Goal: Task Accomplishment & Management: Manage account settings

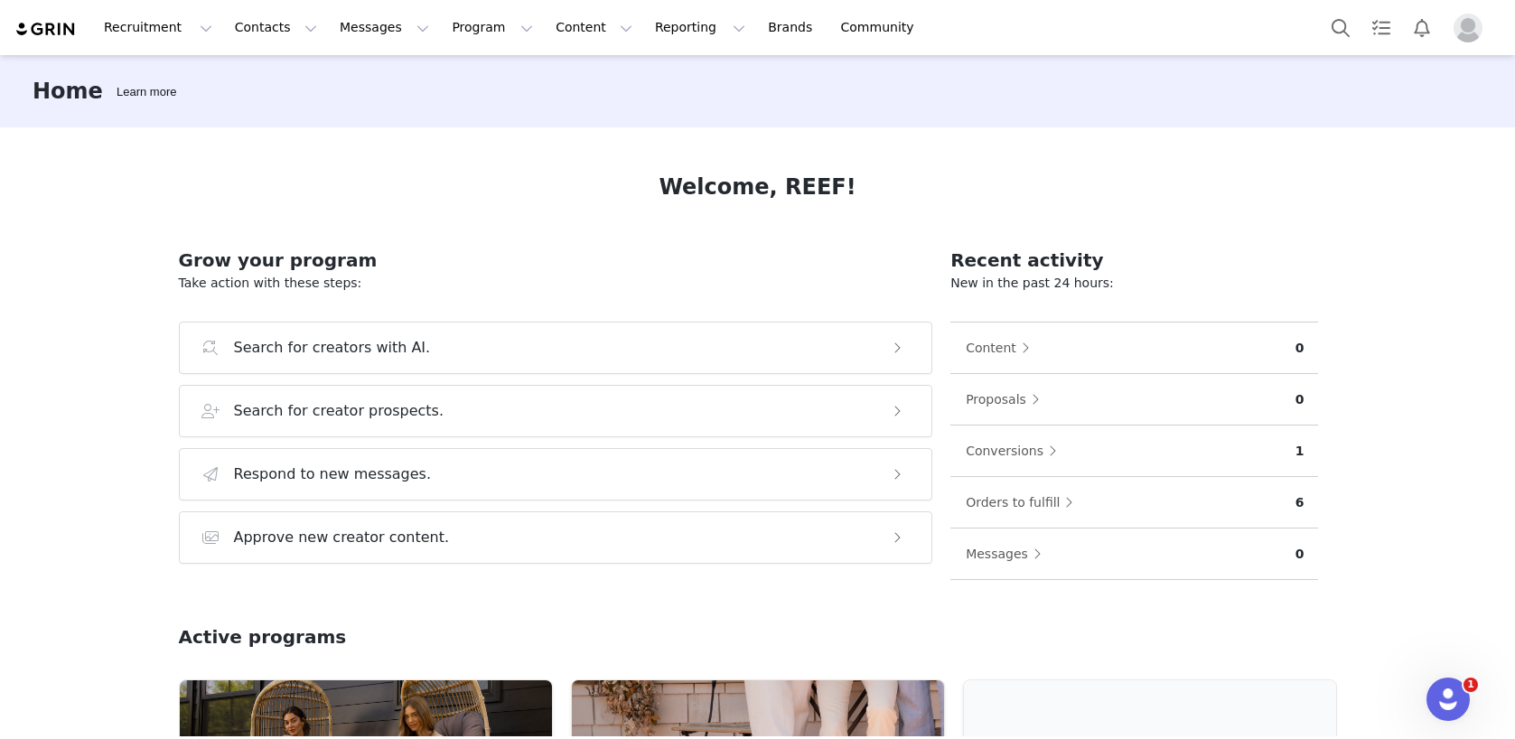
click at [1396, 343] on div "Home Learn more Welcome, REEF! Grow your program Take action with these steps: …" at bounding box center [757, 395] width 1515 height 681
click at [166, 31] on button "Recruitment Recruitment" at bounding box center [158, 27] width 130 height 41
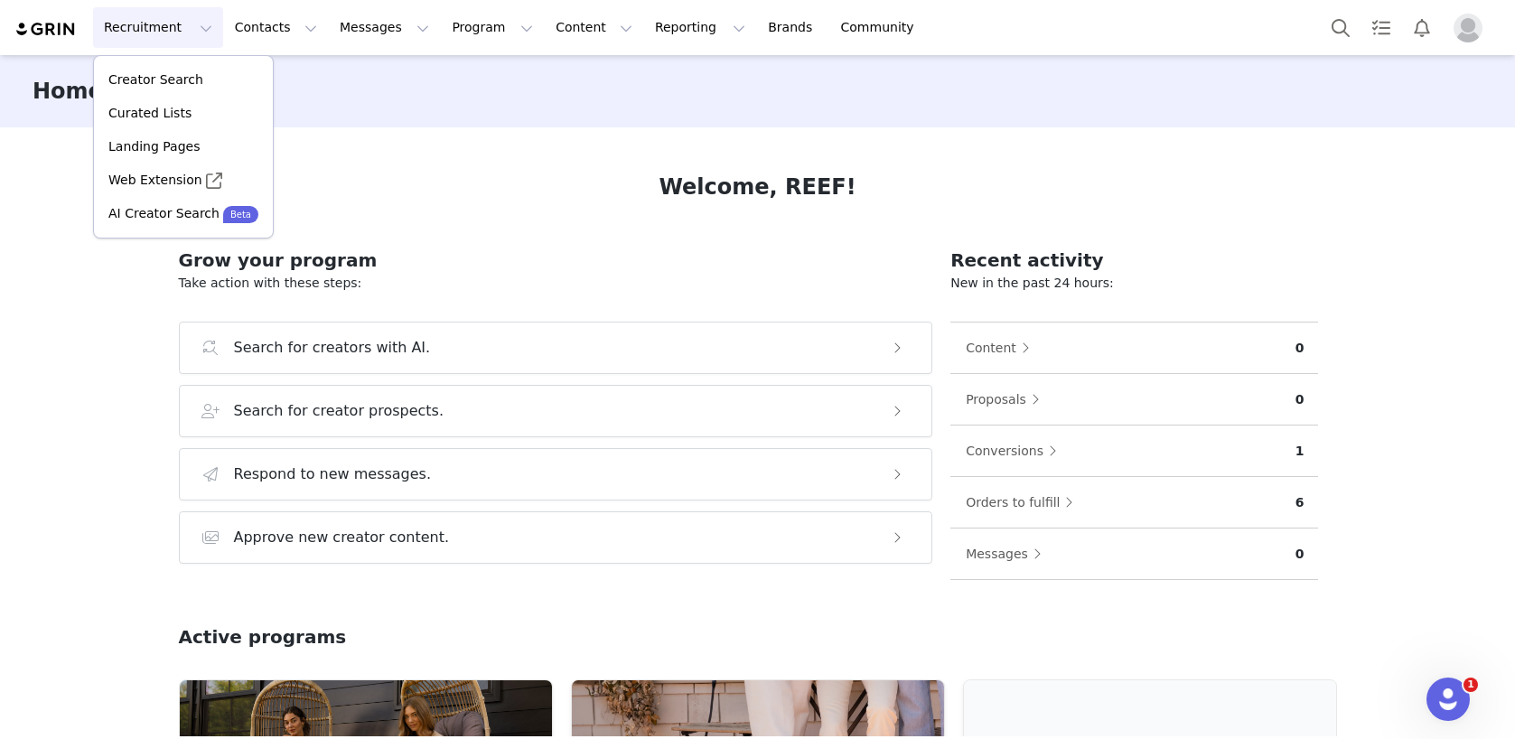
click at [434, 165] on div "Welcome, REEF! Grow your program Take action with these steps: Search for creat…" at bounding box center [757, 431] width 1245 height 609
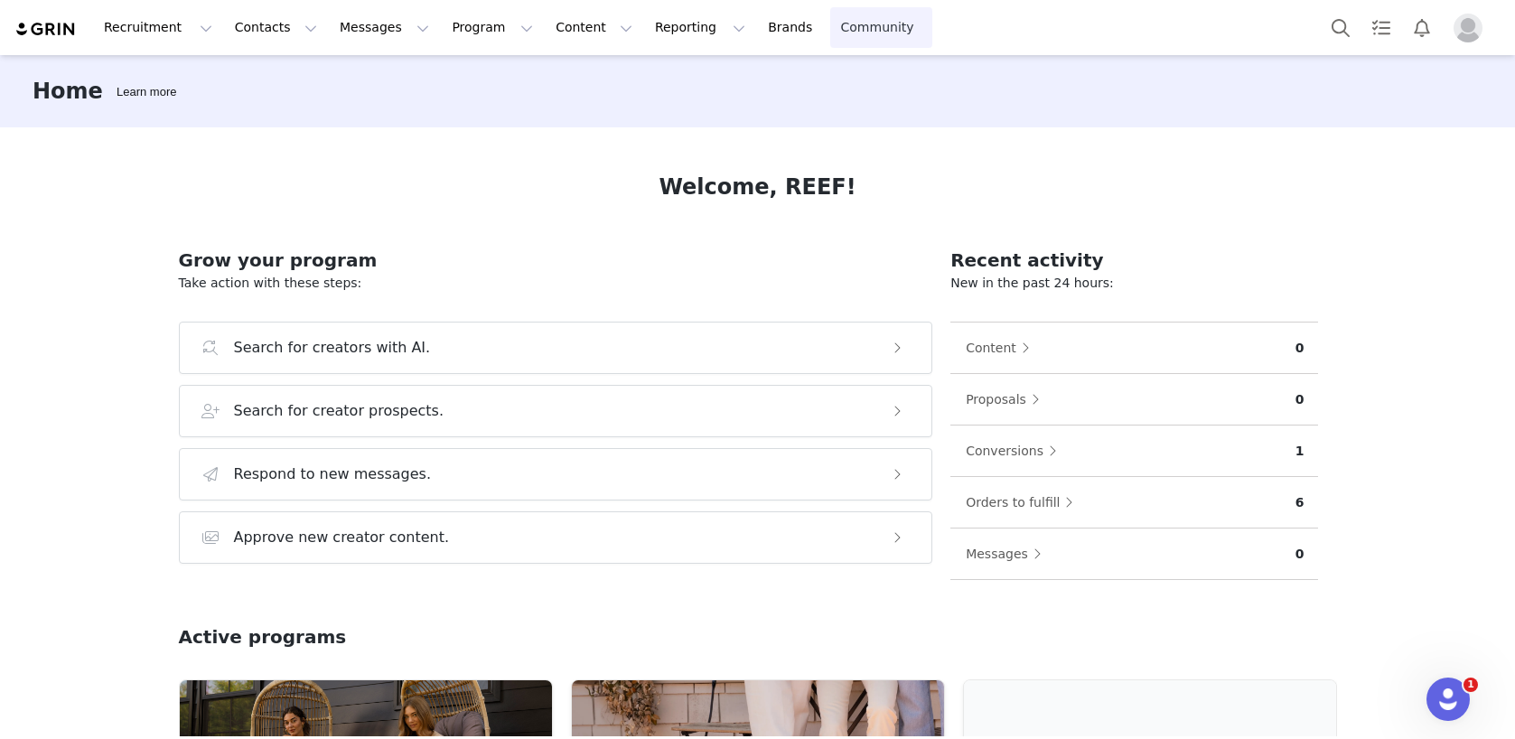
click at [830, 32] on link "Community Community" at bounding box center [881, 27] width 103 height 41
click at [277, 26] on button "Contacts Contacts" at bounding box center [276, 27] width 104 height 41
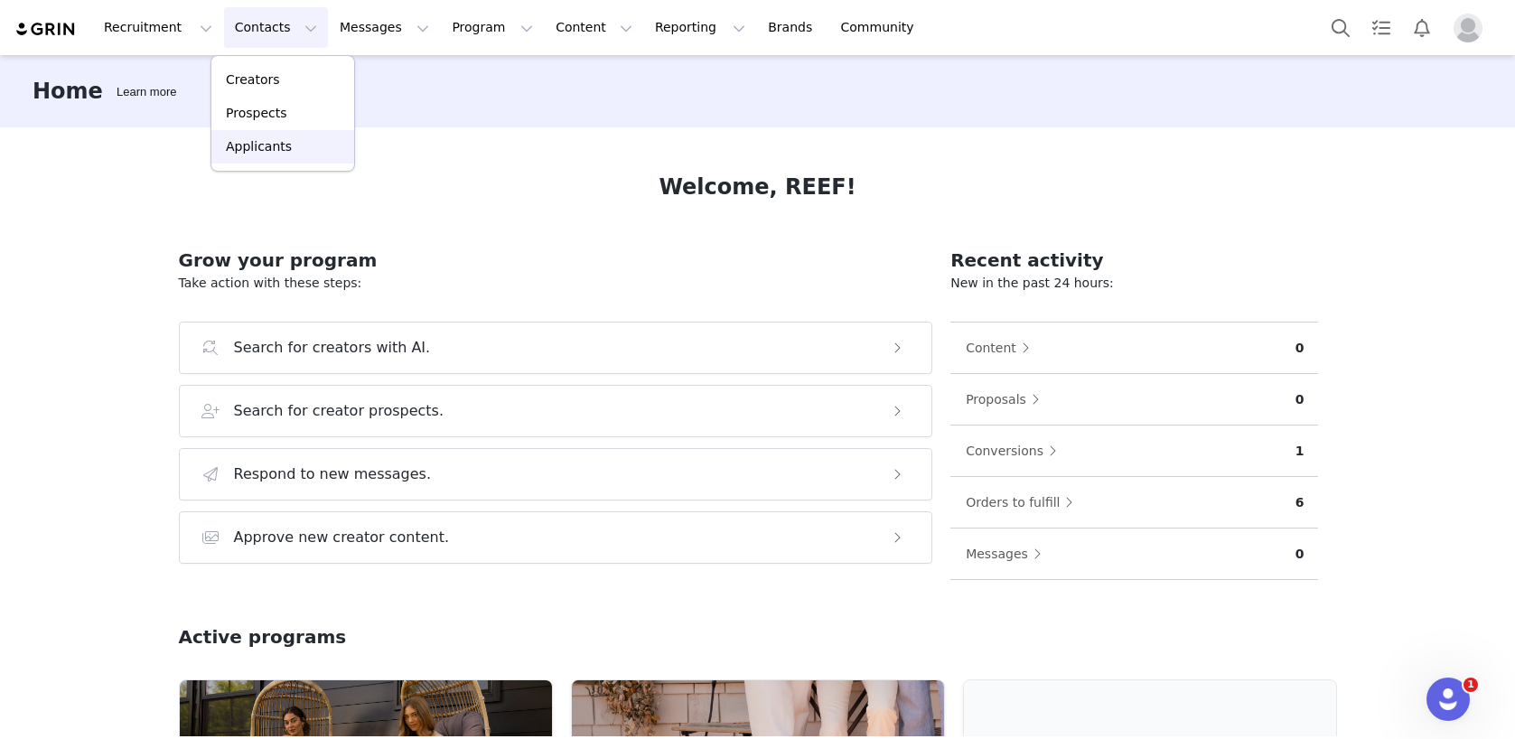
click at [256, 151] on p "Applicants" at bounding box center [259, 146] width 66 height 19
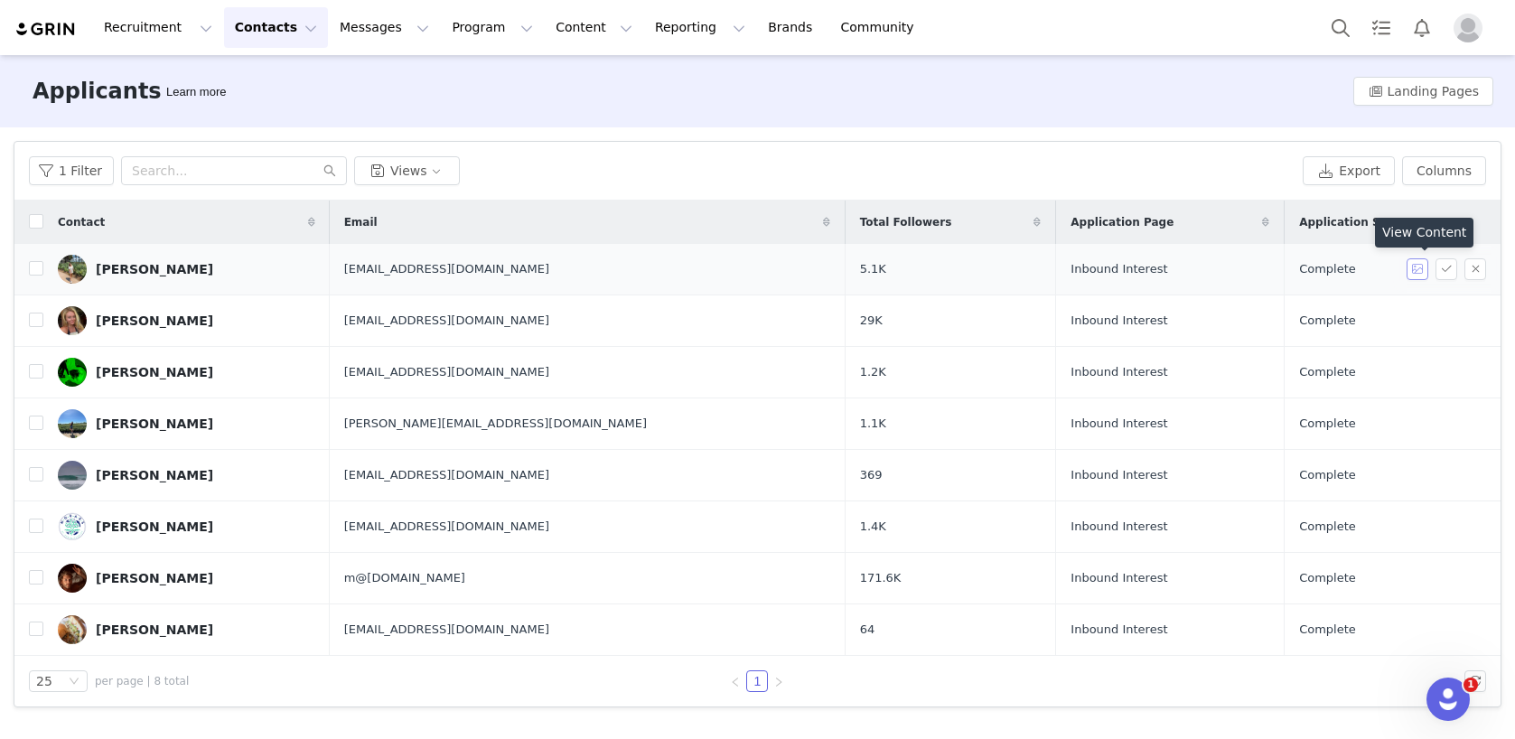
click at [1414, 271] on button "button" at bounding box center [1417, 269] width 22 height 22
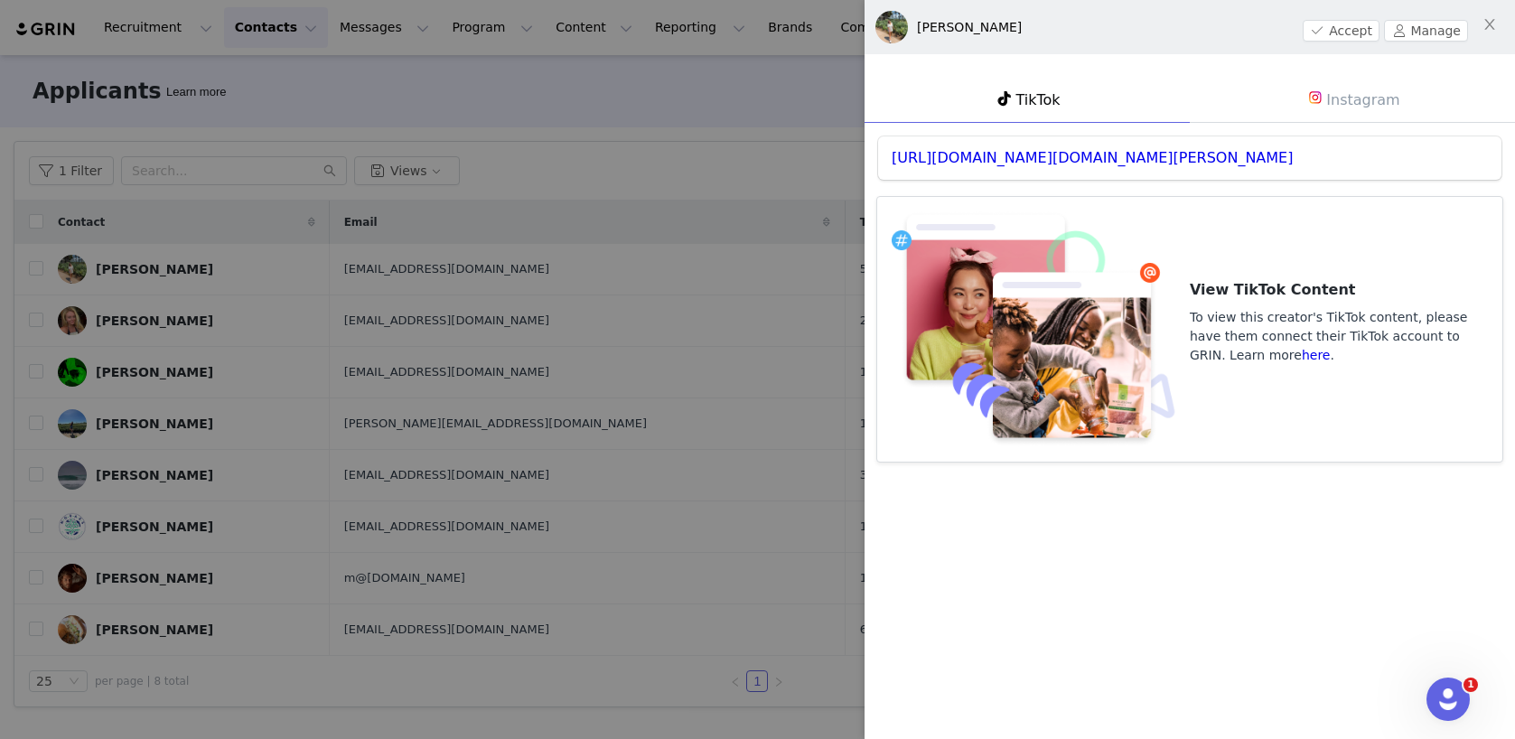
click at [1331, 100] on link "Instagram" at bounding box center [1352, 99] width 325 height 47
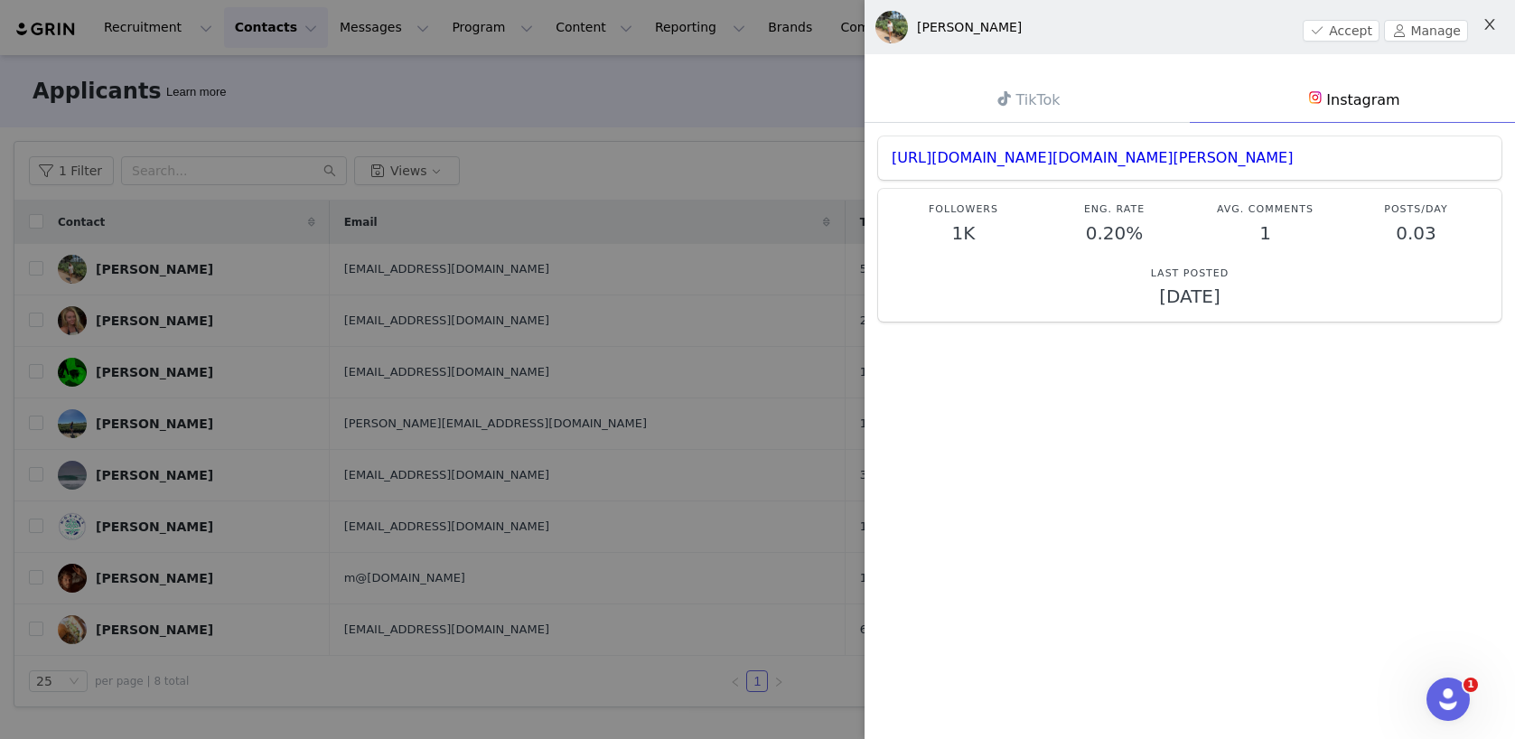
click at [1492, 24] on icon "icon: close" at bounding box center [1489, 24] width 14 height 14
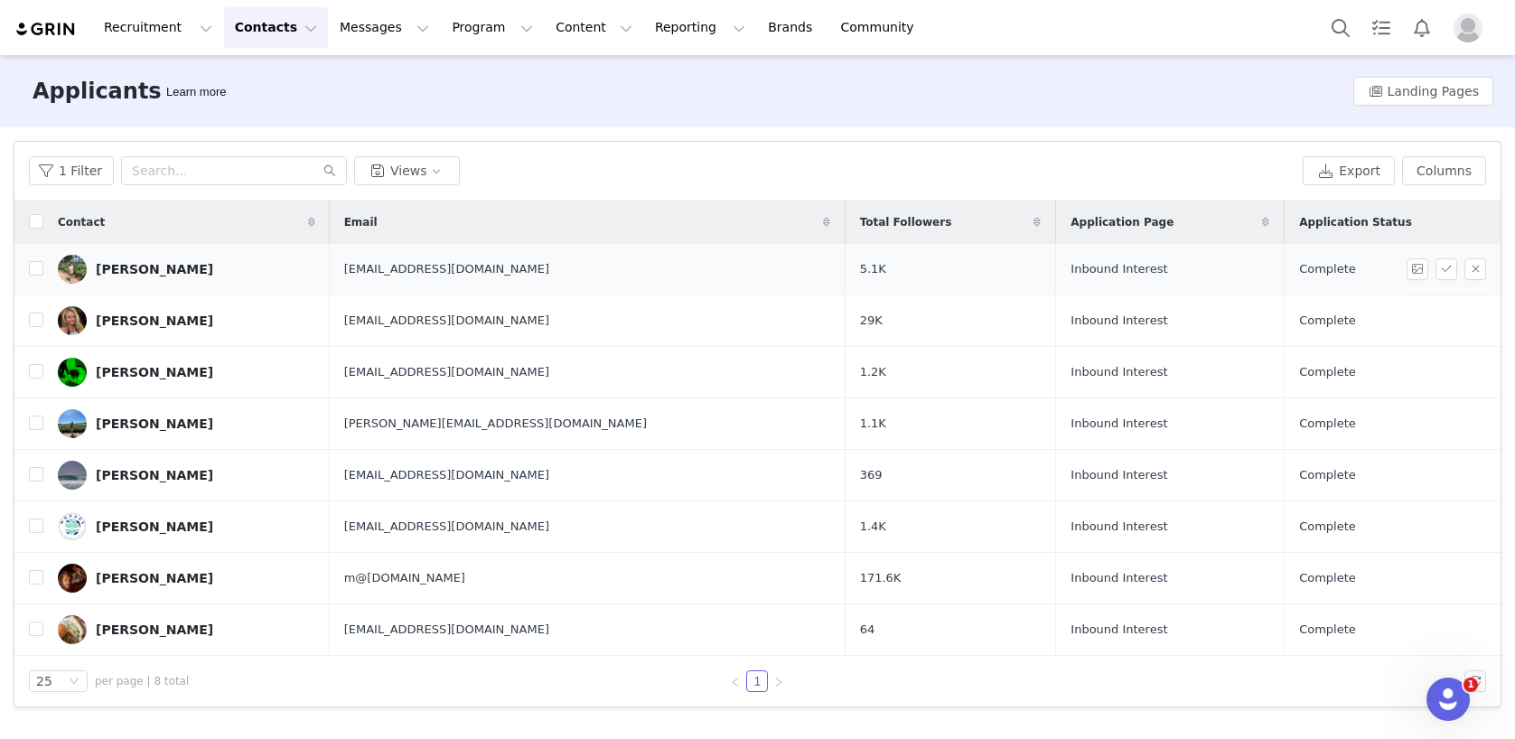
click at [118, 272] on div "[PERSON_NAME]" at bounding box center [154, 269] width 117 height 14
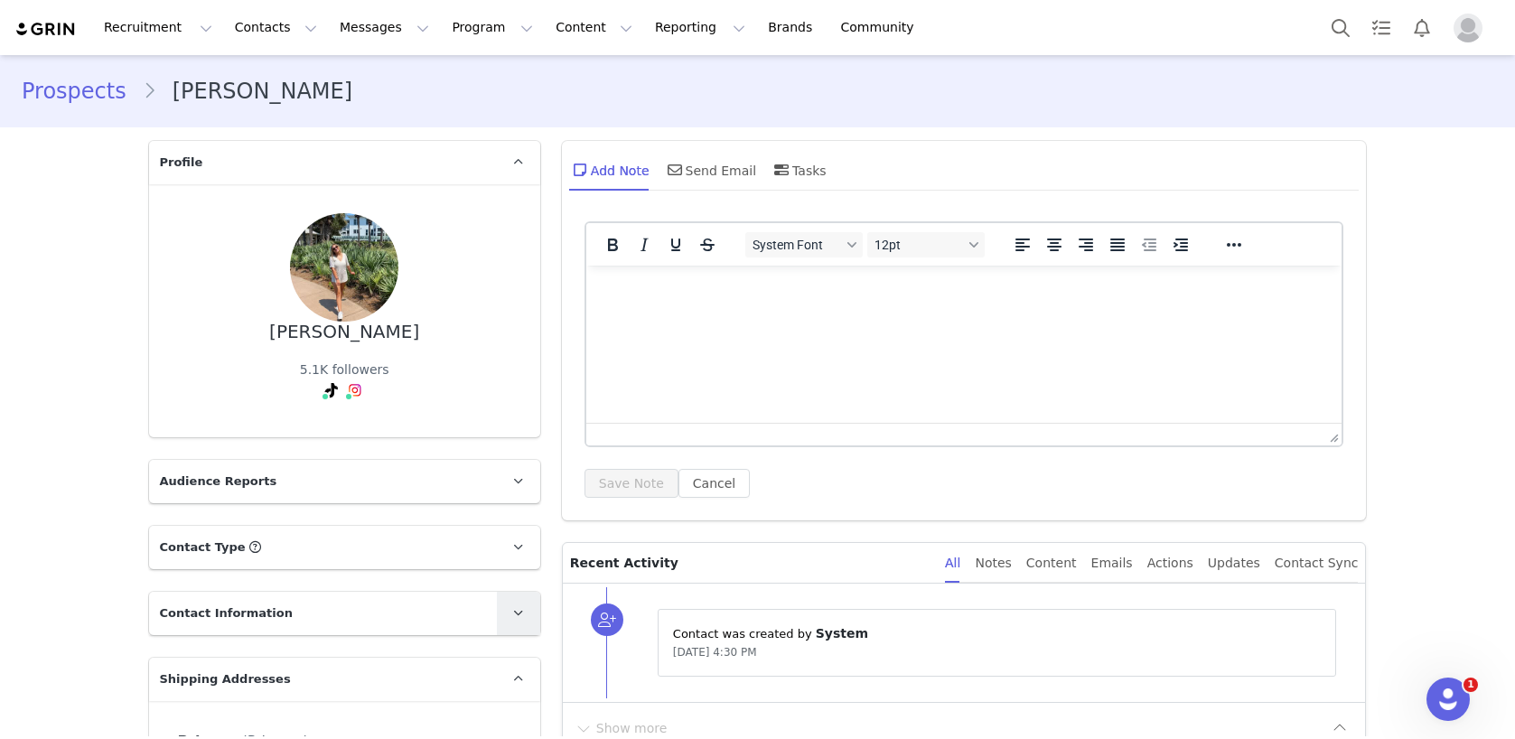
click at [524, 619] on span at bounding box center [519, 613] width 22 height 22
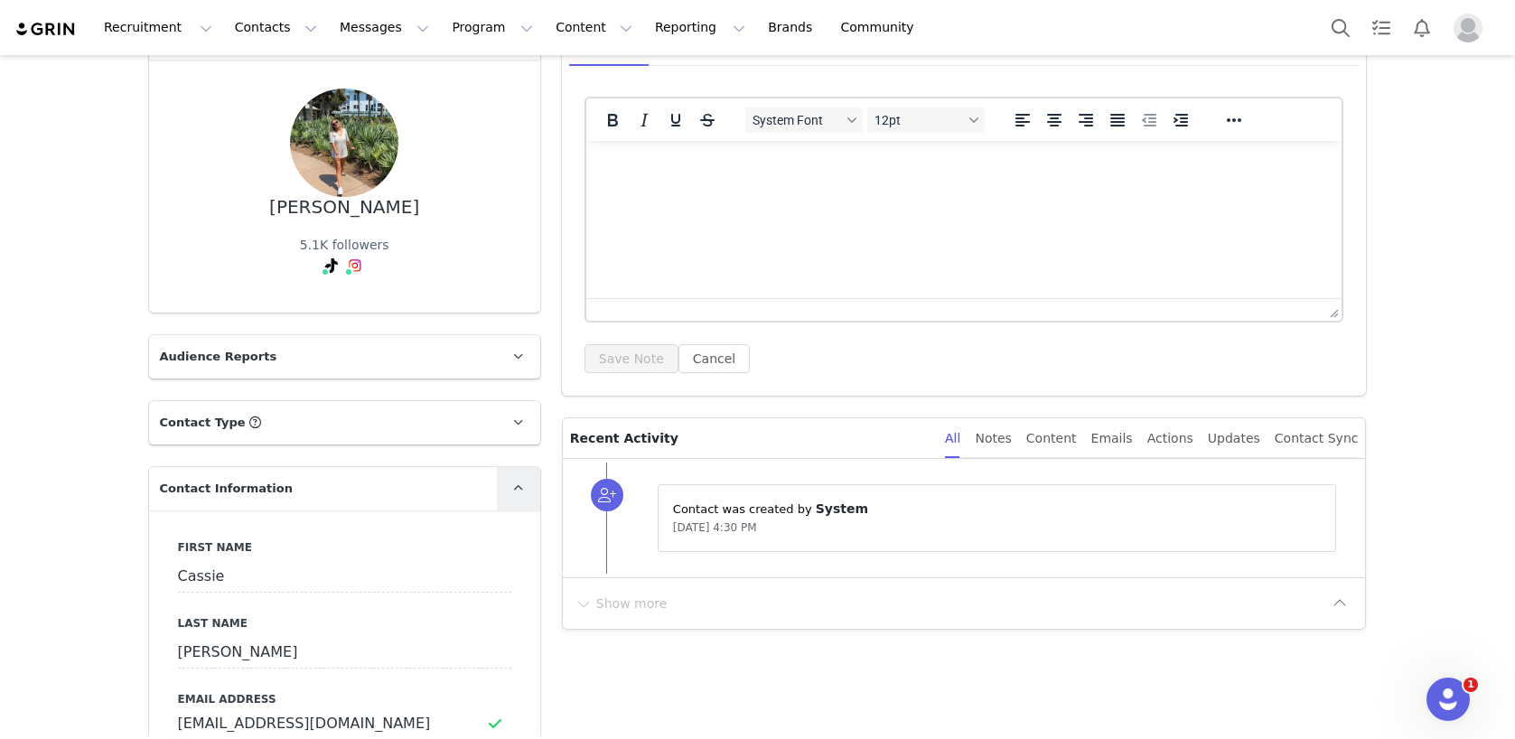
scroll to position [215, 0]
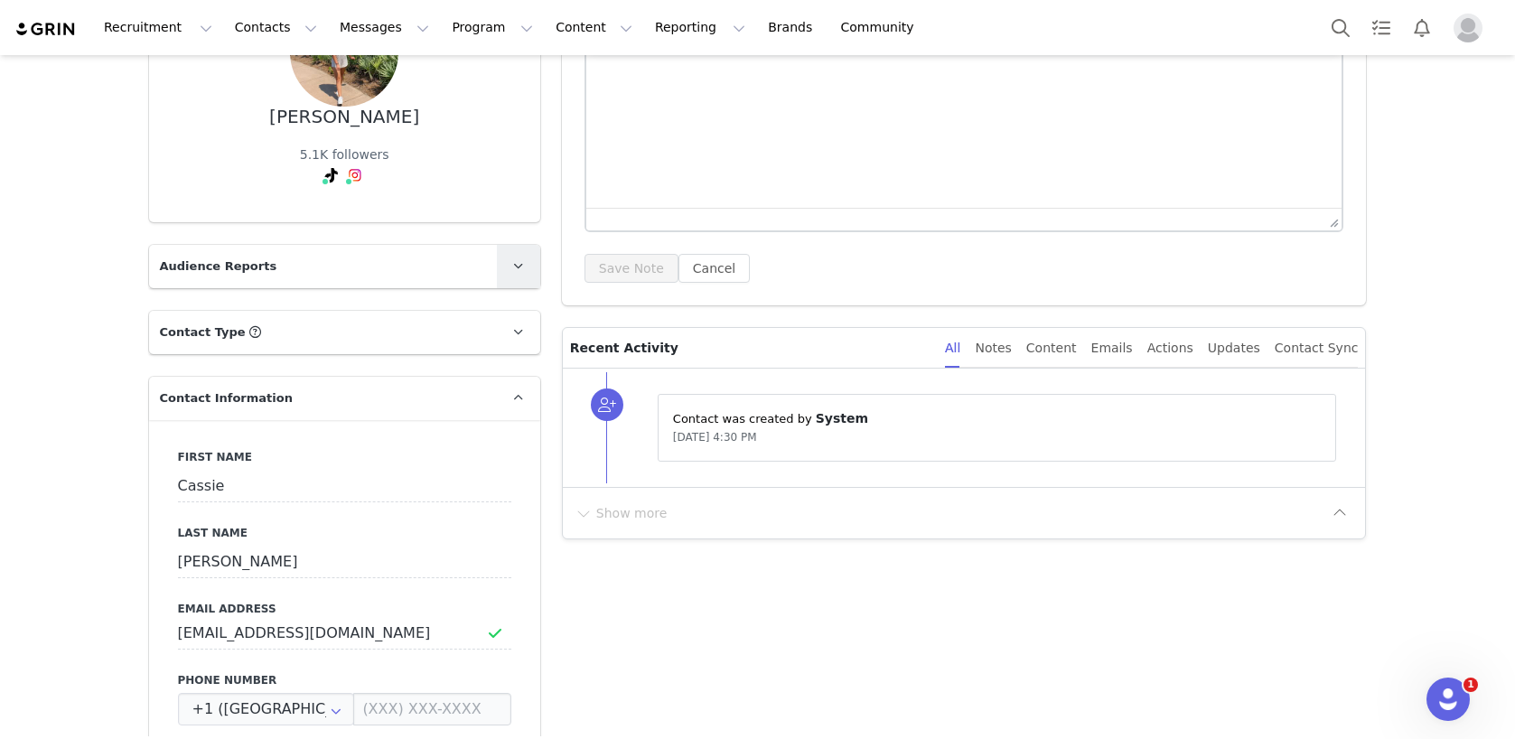
click at [523, 260] on icon at bounding box center [518, 266] width 10 height 12
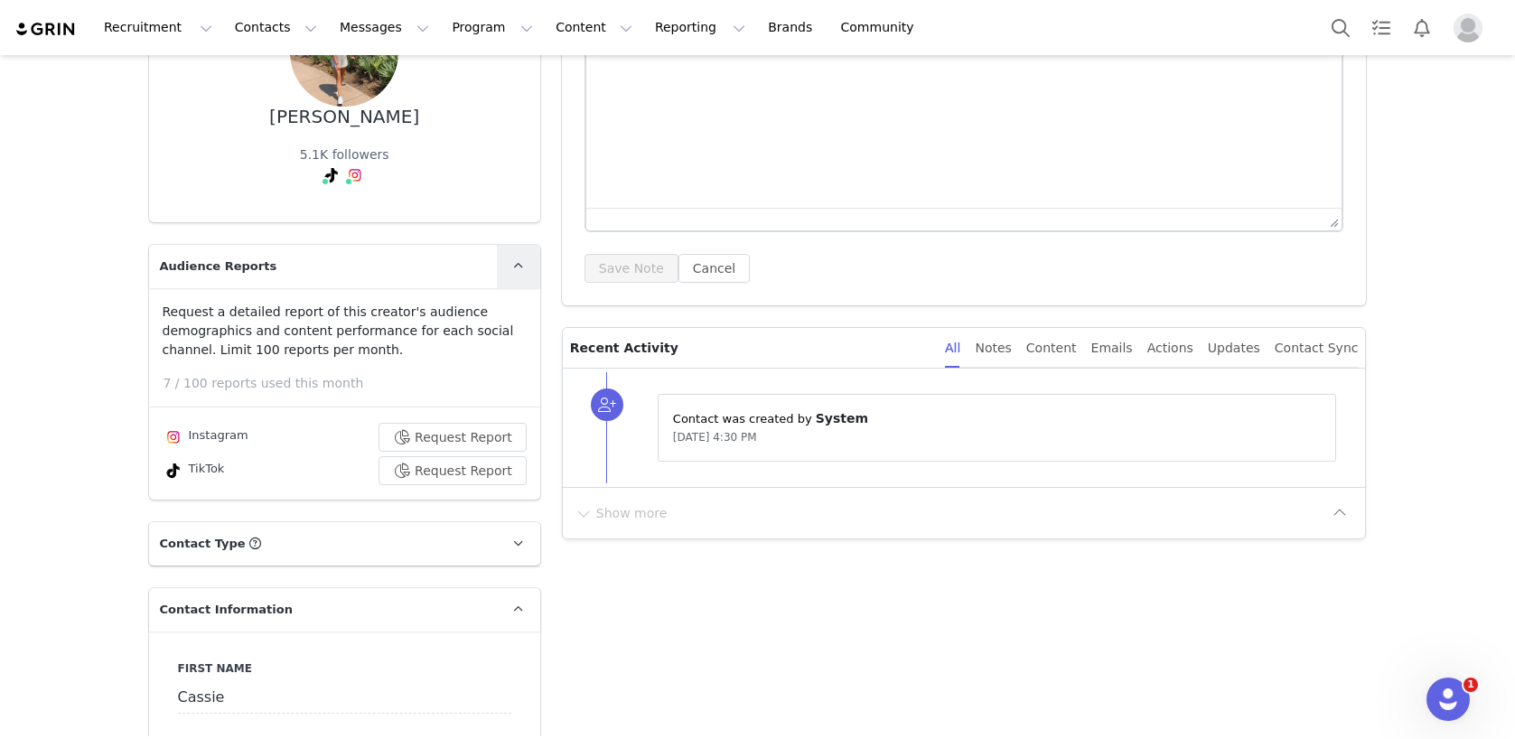
click at [522, 261] on icon at bounding box center [518, 266] width 10 height 12
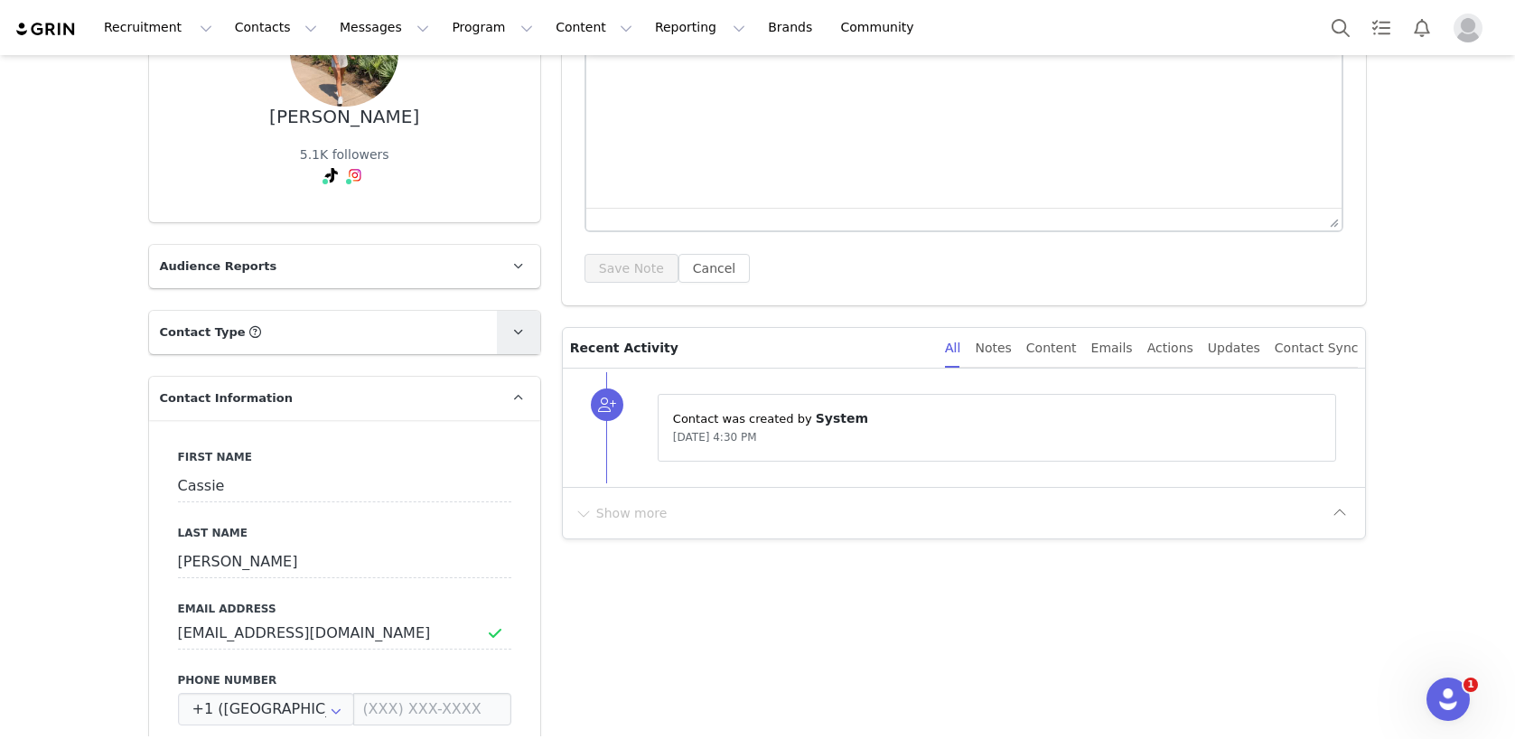
click at [526, 330] on span at bounding box center [519, 333] width 22 height 22
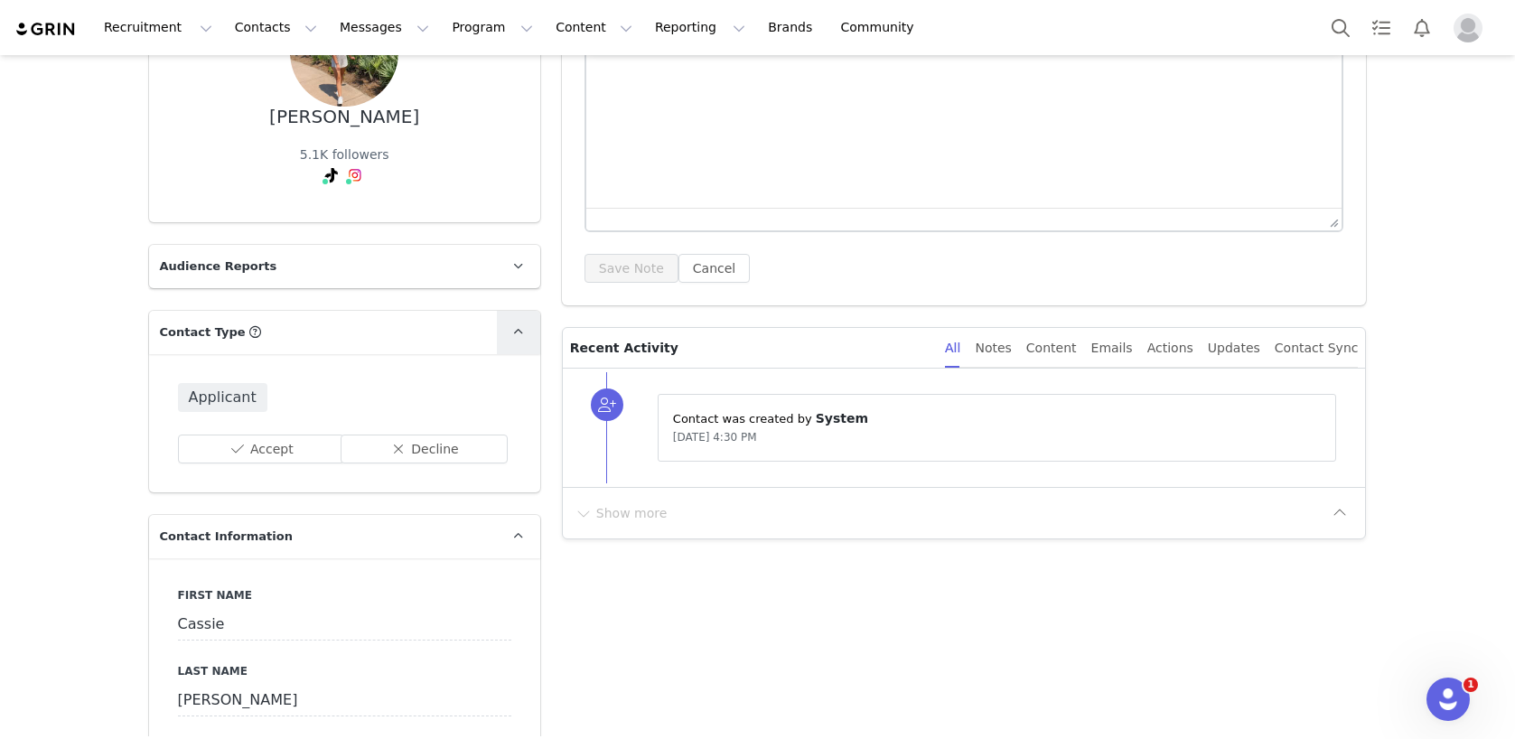
click at [526, 330] on span at bounding box center [519, 333] width 22 height 22
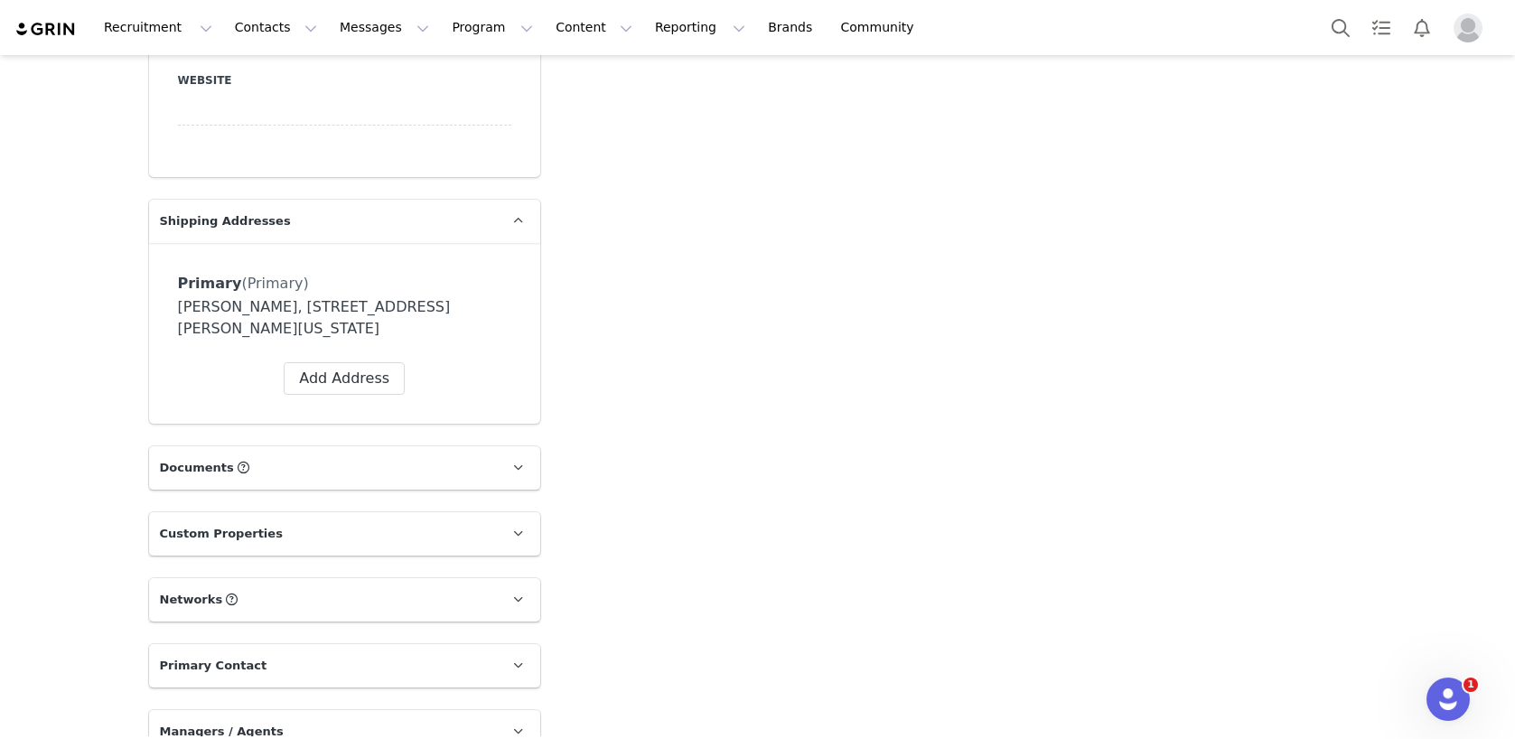
scroll to position [1144, 0]
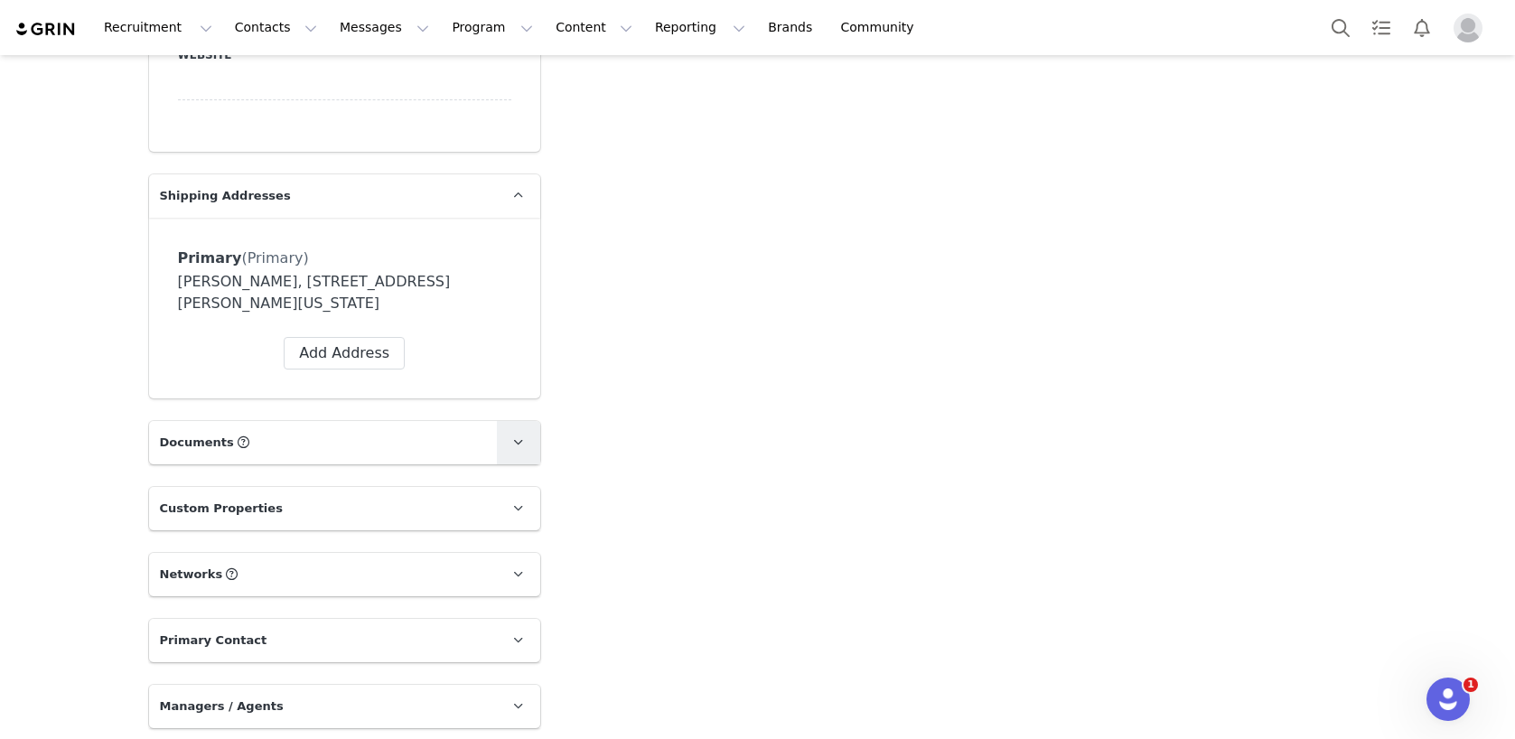
click at [516, 438] on icon at bounding box center [518, 442] width 10 height 12
click at [520, 502] on icon at bounding box center [518, 508] width 10 height 12
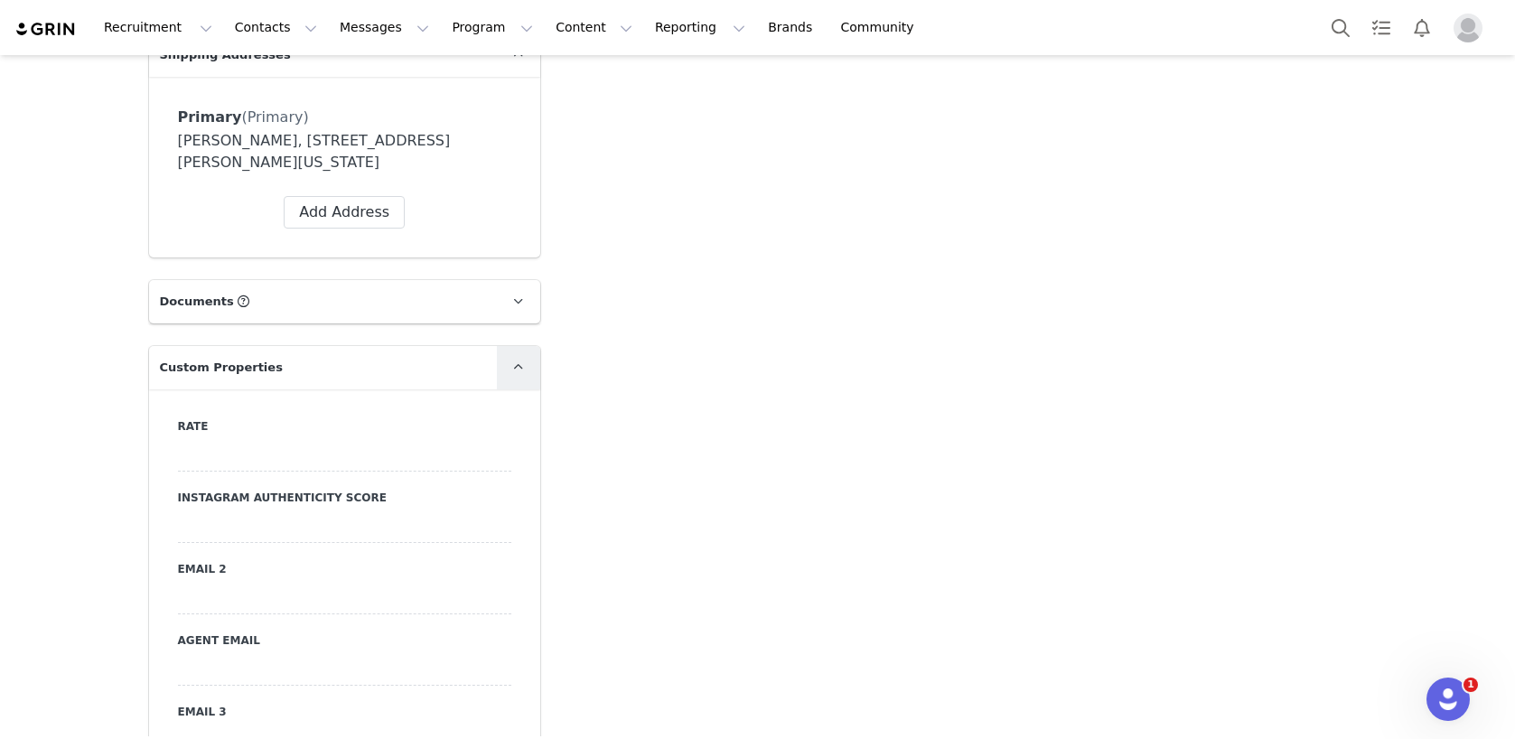
scroll to position [1145, 0]
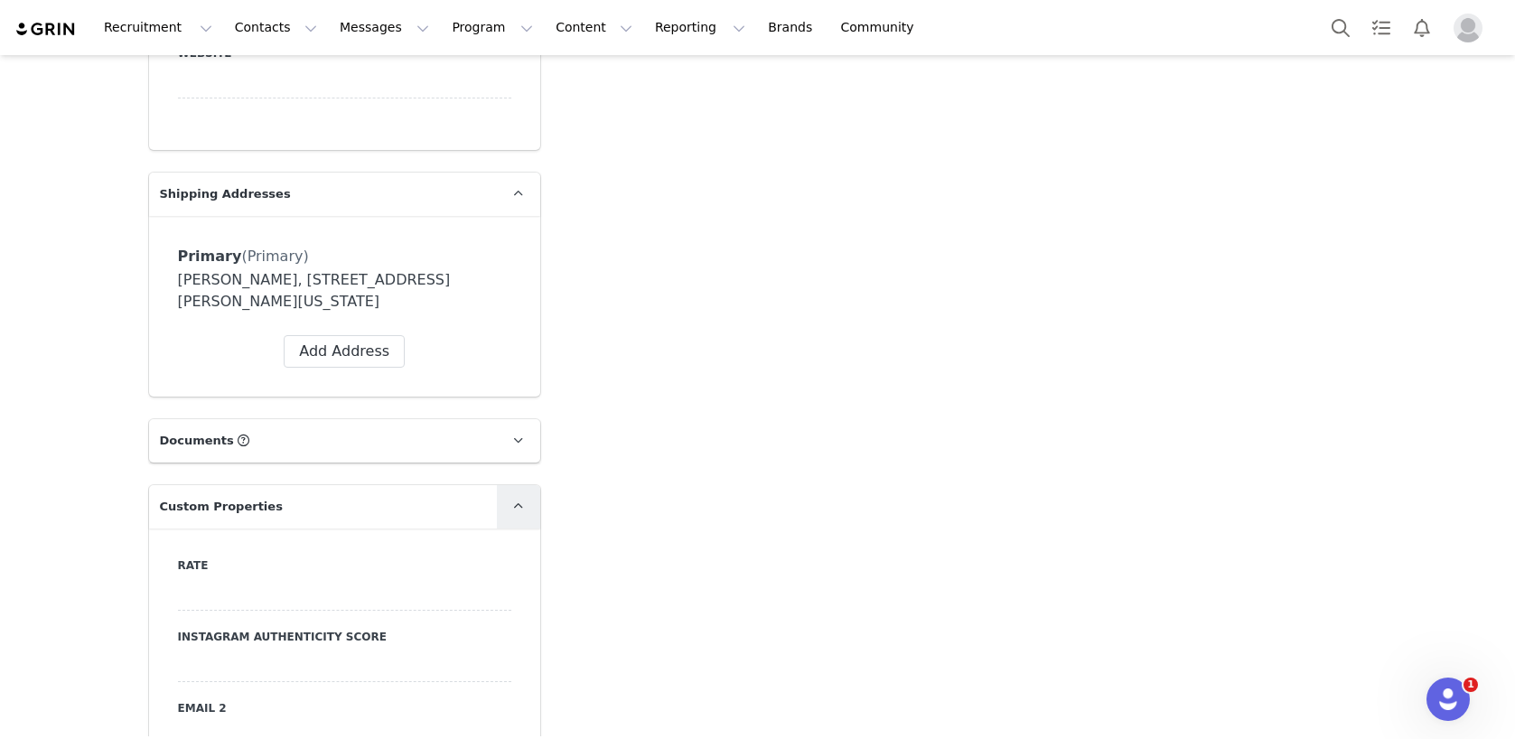
click at [512, 494] on link at bounding box center [518, 506] width 43 height 43
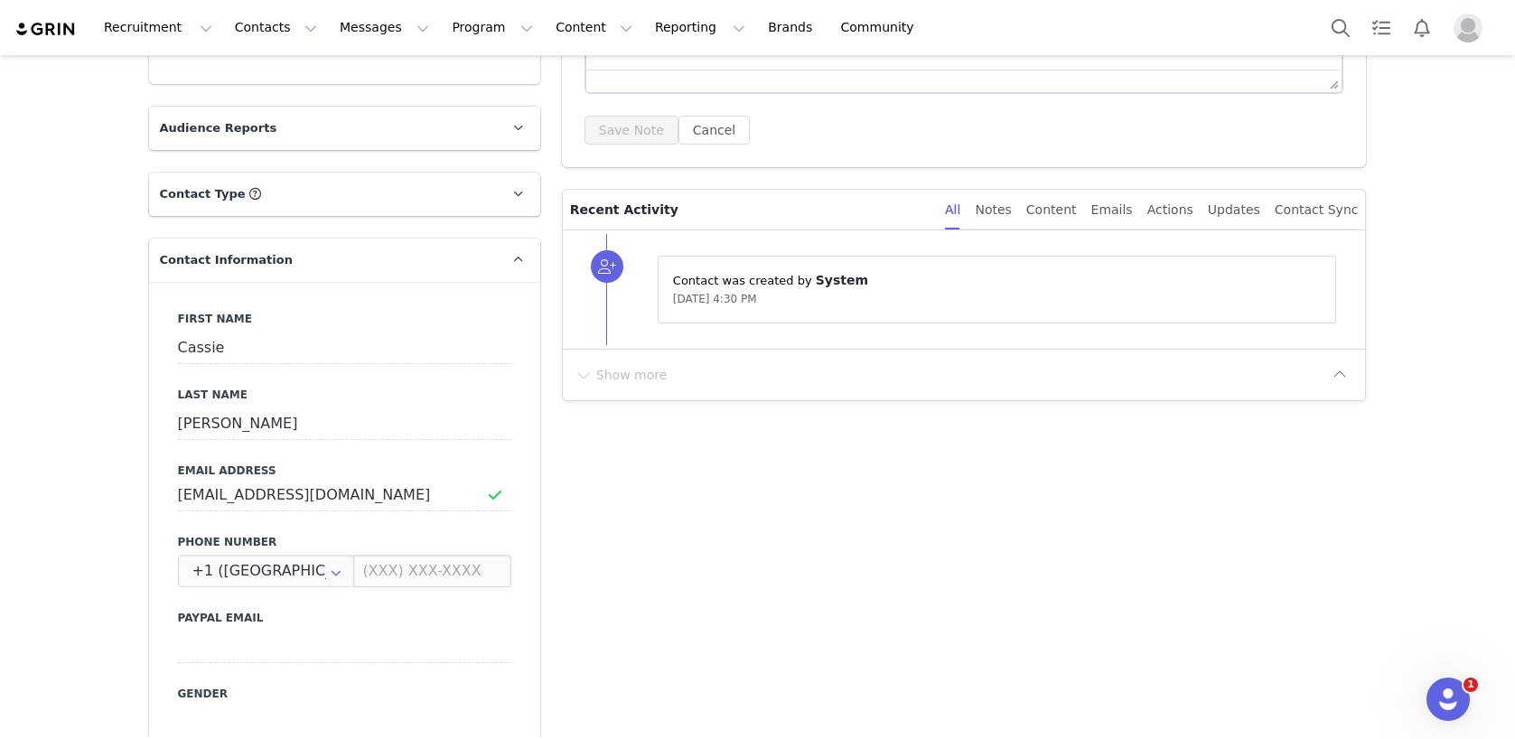
scroll to position [0, 0]
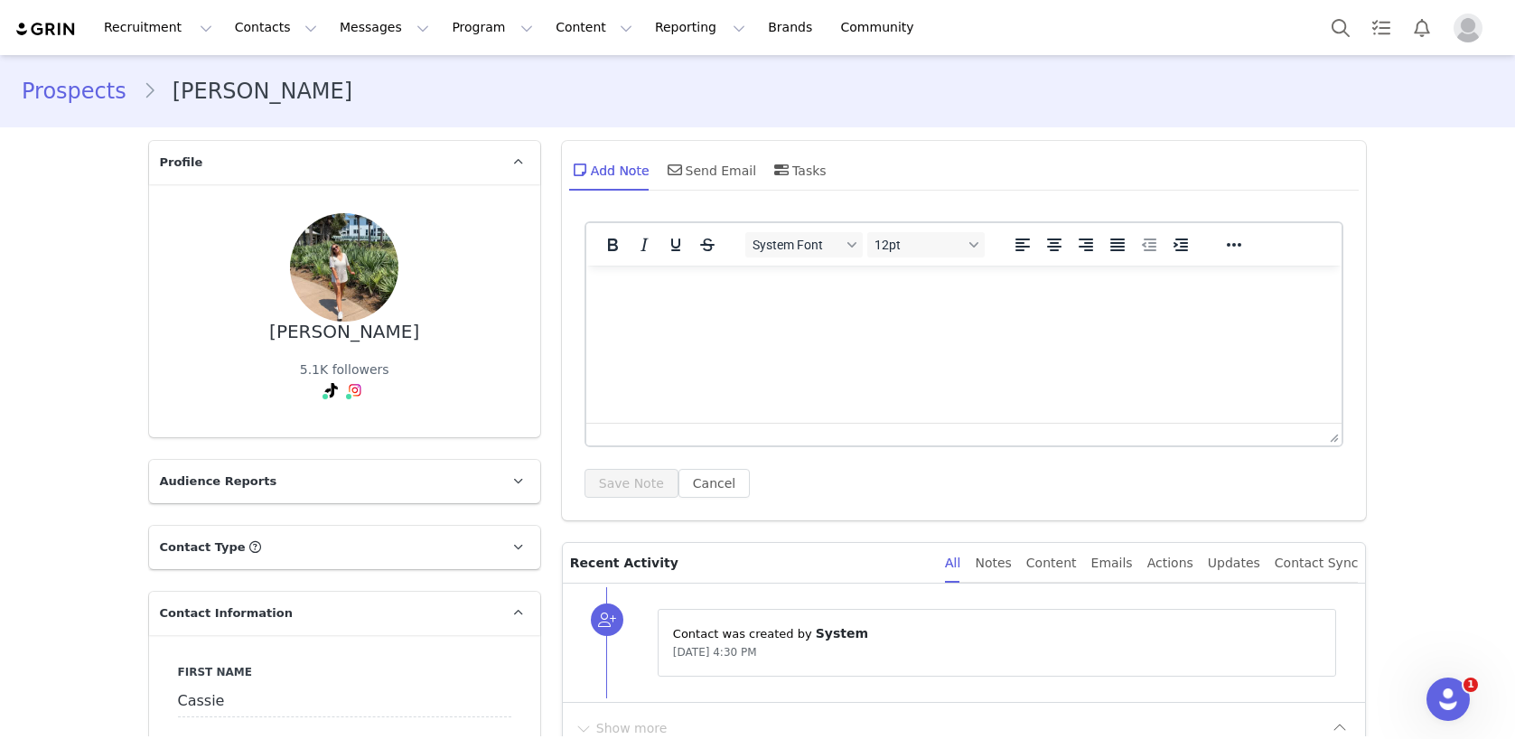
click at [334, 238] on img at bounding box center [344, 267] width 108 height 108
click at [357, 329] on div "[PERSON_NAME]" at bounding box center [344, 332] width 150 height 21
click at [346, 430] on link "@cassie.[PERSON_NAME]" at bounding box center [391, 429] width 161 height 14
click at [68, 91] on link "Prospects" at bounding box center [82, 91] width 121 height 33
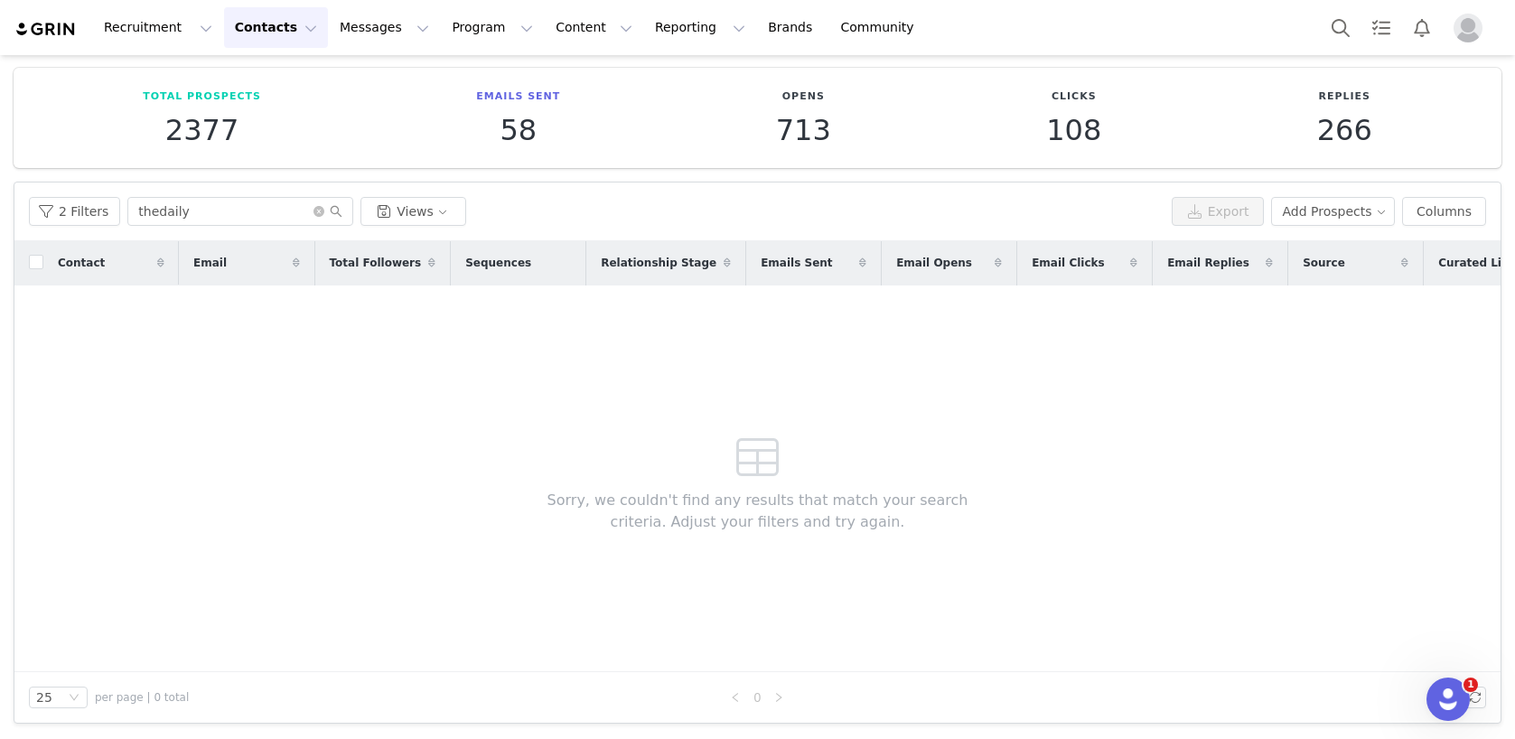
scroll to position [72, 0]
click at [289, 31] on button "Contacts Contacts" at bounding box center [276, 27] width 104 height 41
click at [271, 145] on p "Applicants" at bounding box center [259, 146] width 66 height 19
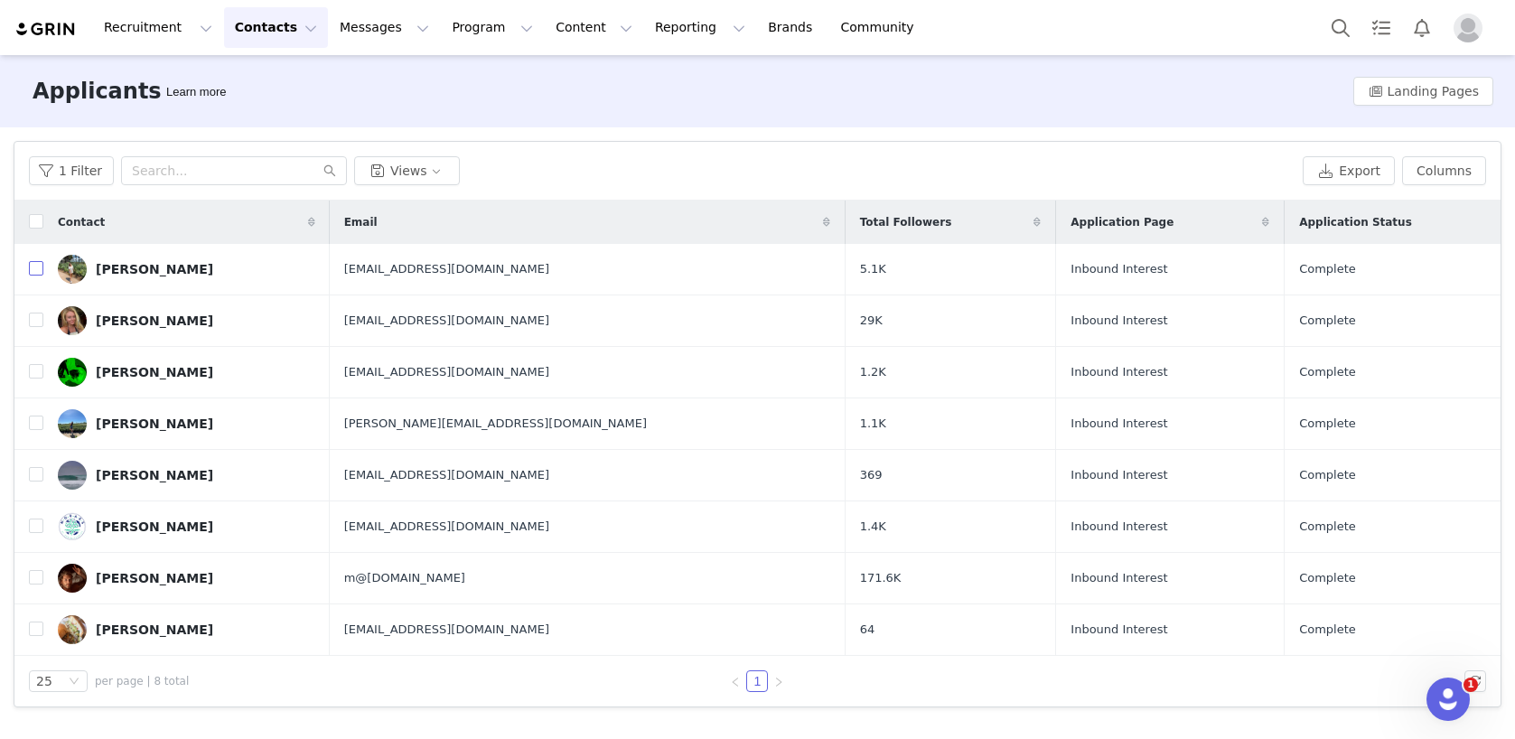
click at [34, 271] on input "checkbox" at bounding box center [36, 268] width 14 height 14
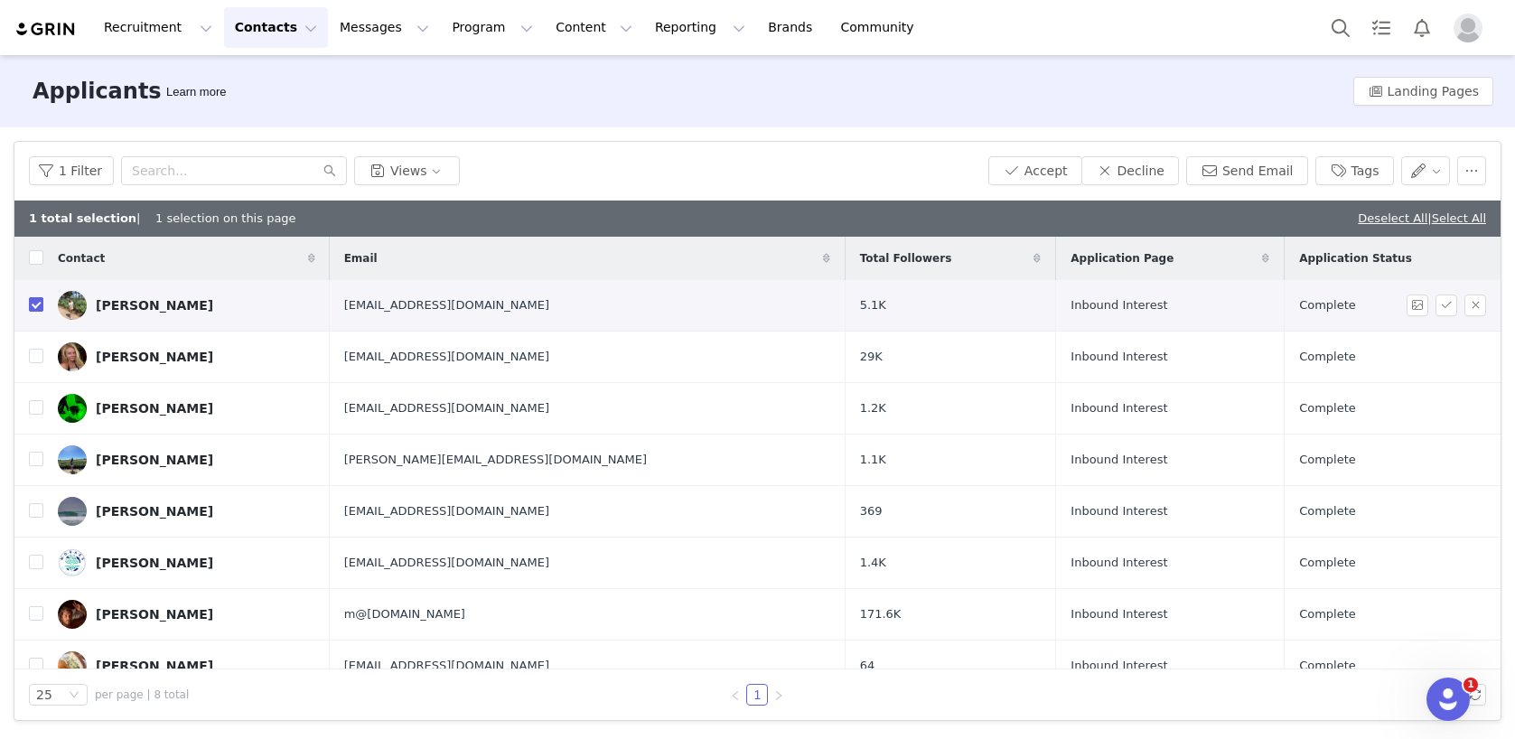
click at [33, 309] on input "checkbox" at bounding box center [36, 304] width 14 height 14
checkbox input "false"
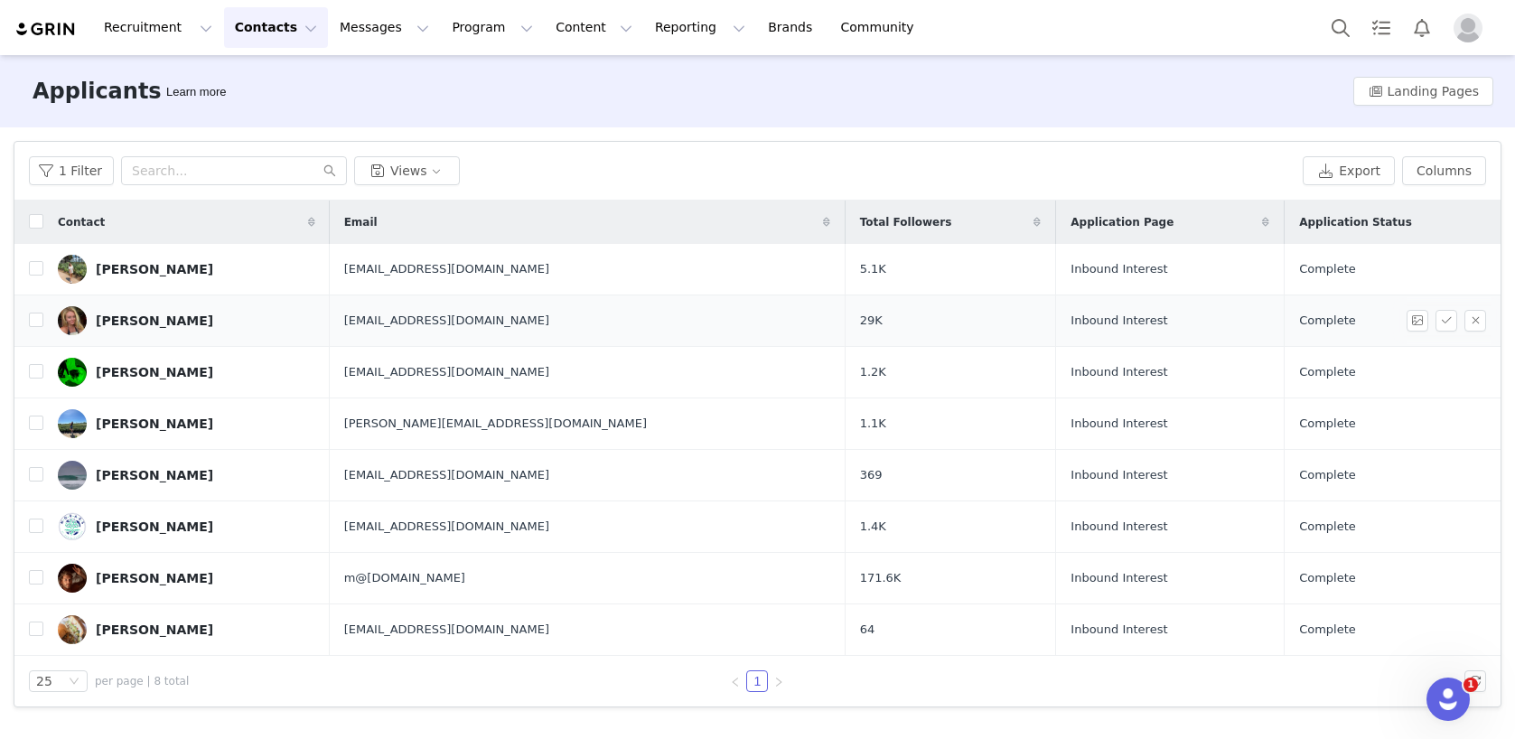
click at [130, 317] on div "[PERSON_NAME]" at bounding box center [154, 320] width 117 height 14
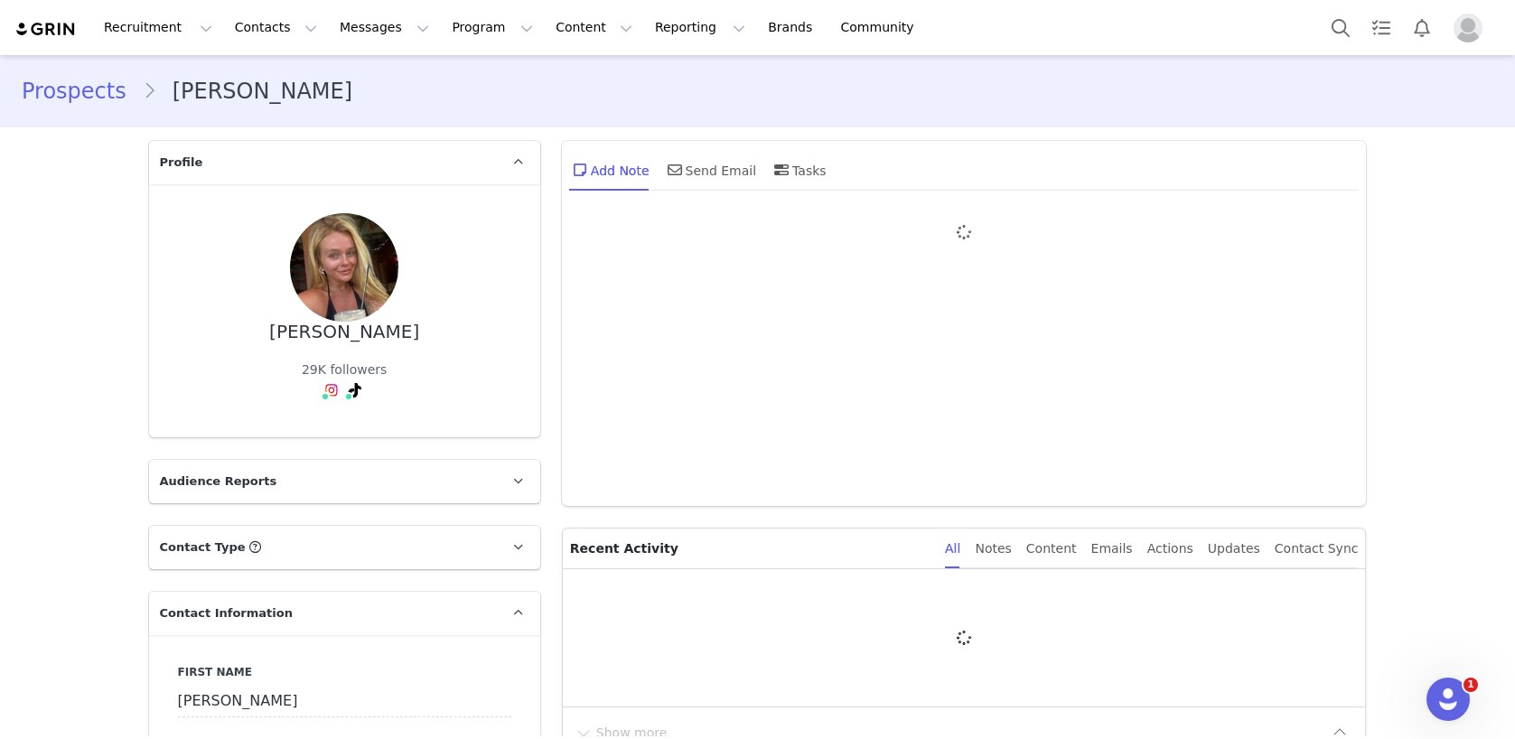
type input "+1 ([GEOGRAPHIC_DATA])"
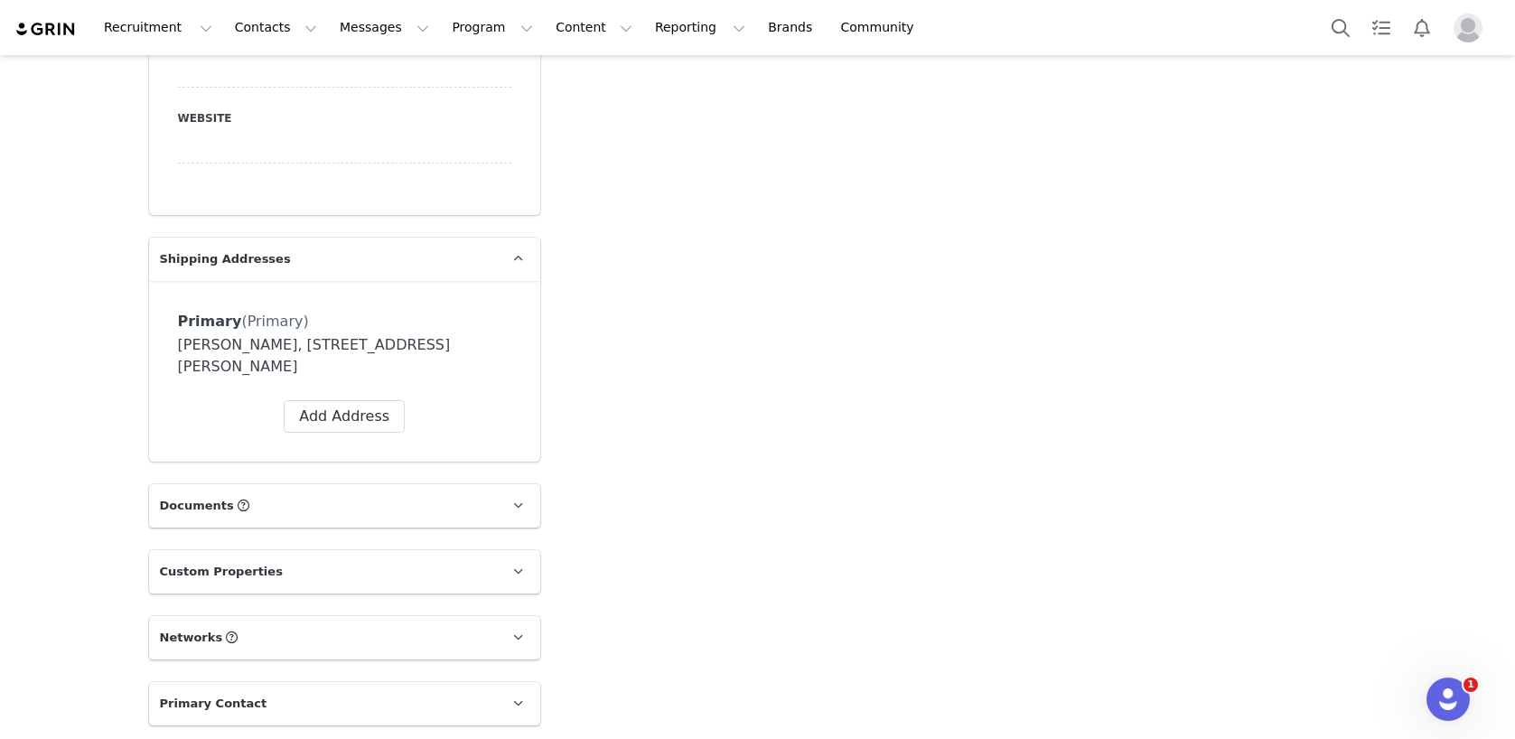
scroll to position [1114, 0]
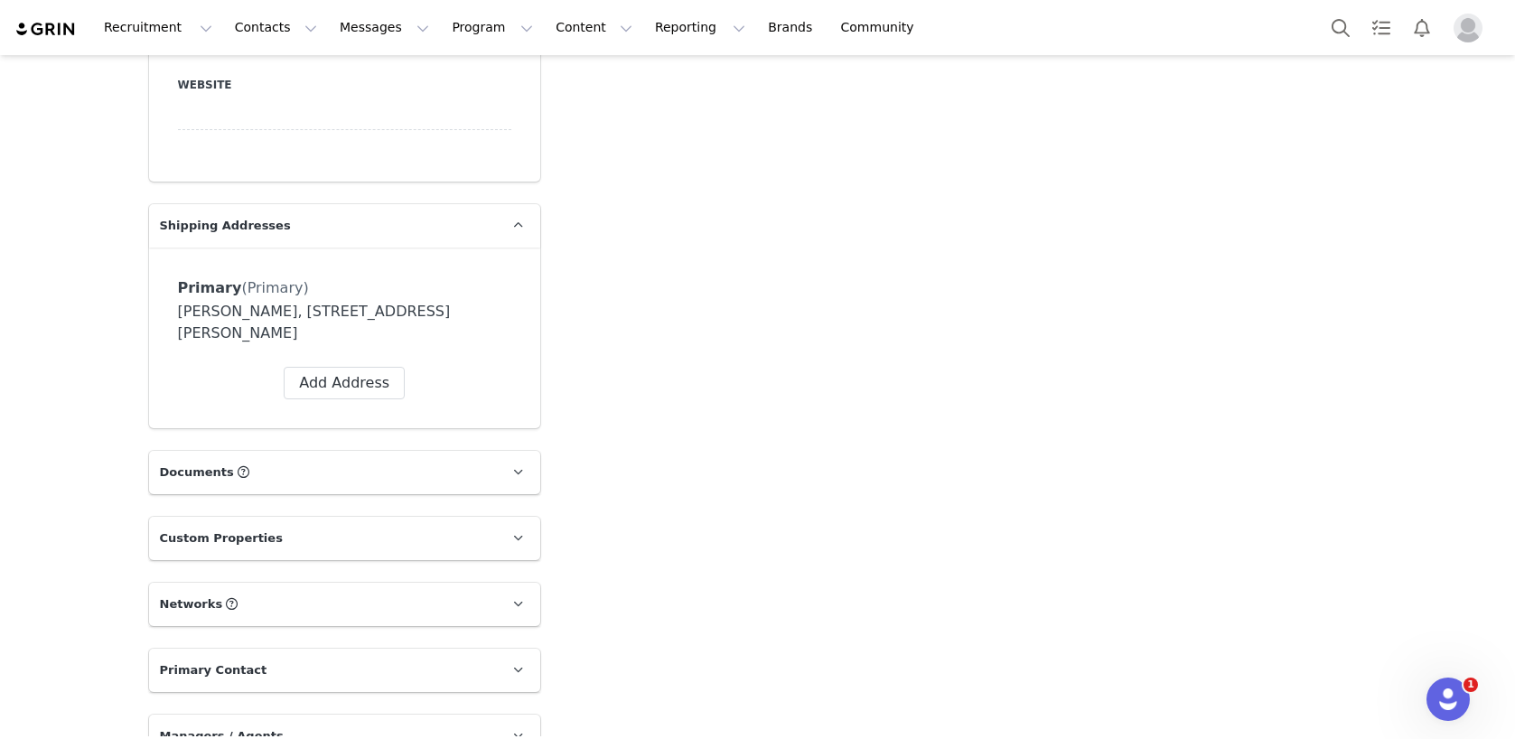
click at [311, 538] on p "Custom Properties" at bounding box center [323, 538] width 348 height 43
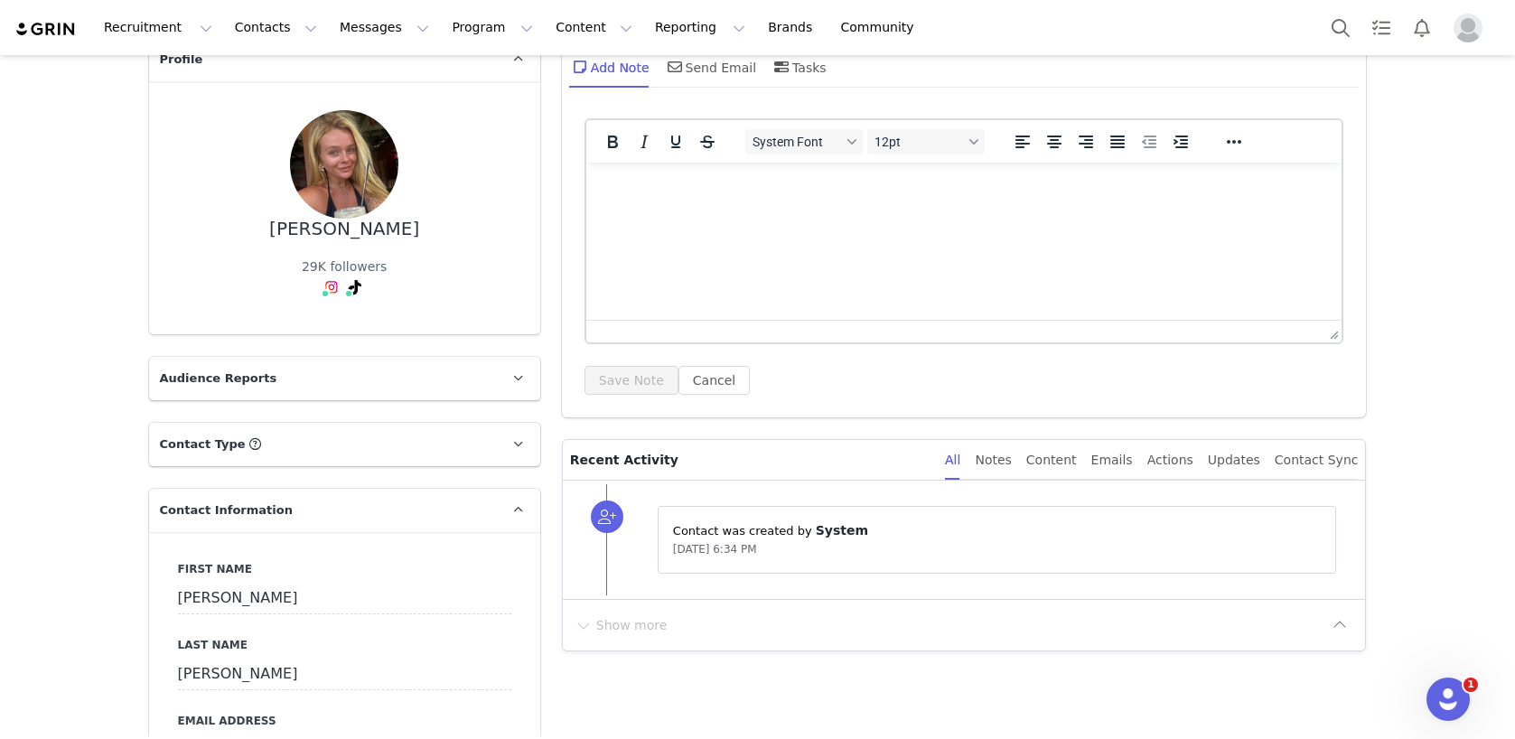
scroll to position [0, 0]
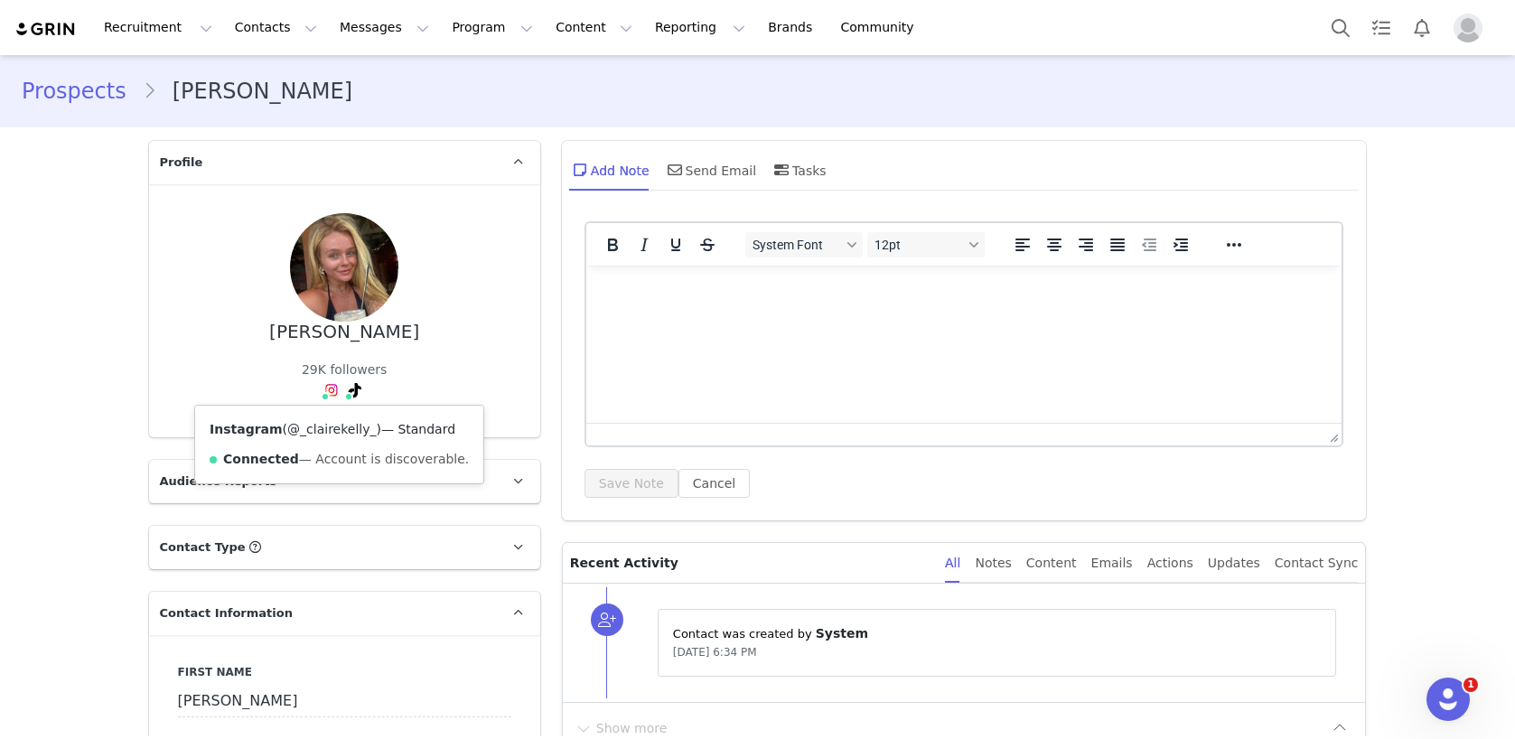
click at [322, 429] on link "@_clairekelly_" at bounding box center [331, 429] width 89 height 14
click at [280, 24] on button "Contacts Contacts" at bounding box center [276, 27] width 104 height 41
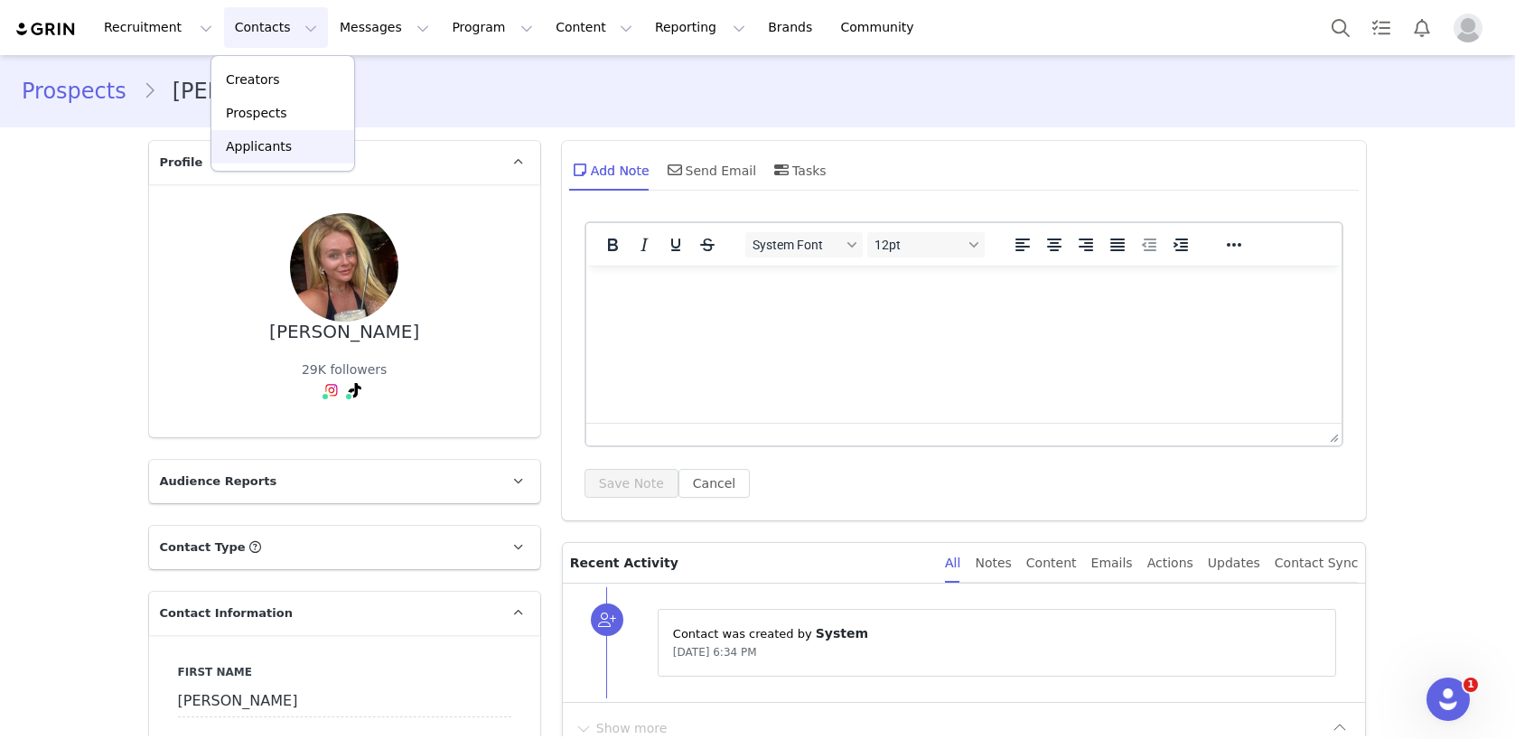
click at [264, 149] on p "Applicants" at bounding box center [259, 146] width 66 height 19
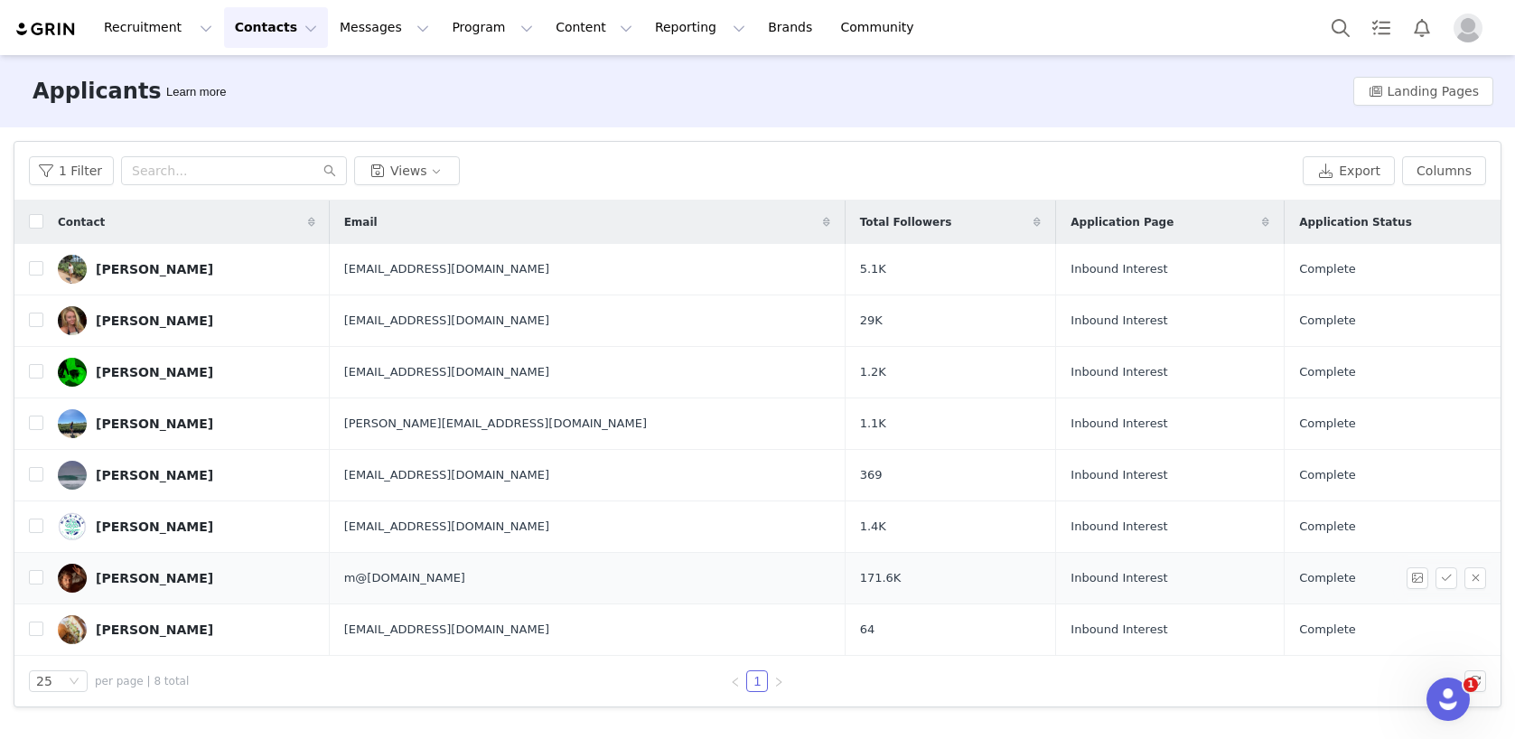
click at [124, 581] on div "[PERSON_NAME]" at bounding box center [154, 578] width 117 height 14
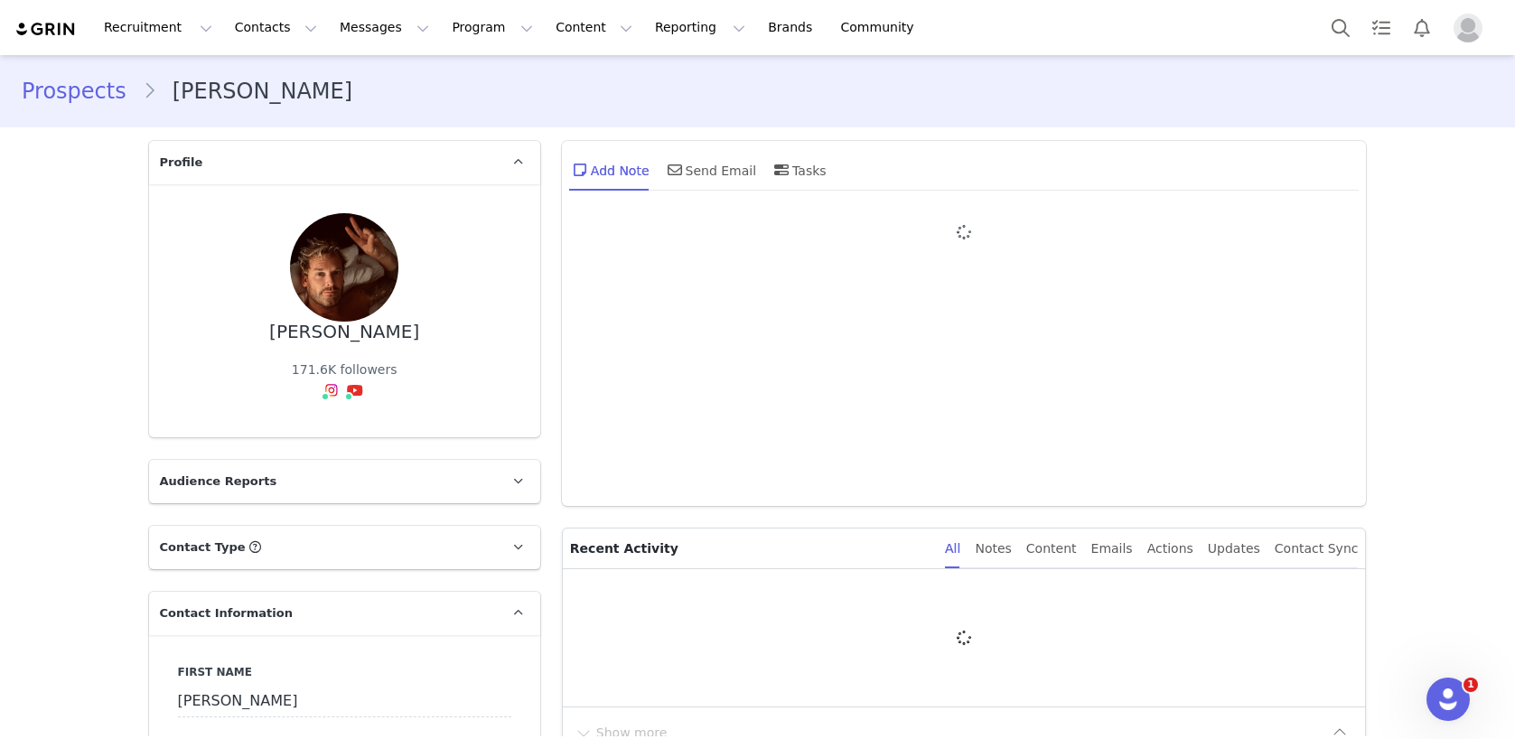
type input "+1 ([GEOGRAPHIC_DATA])"
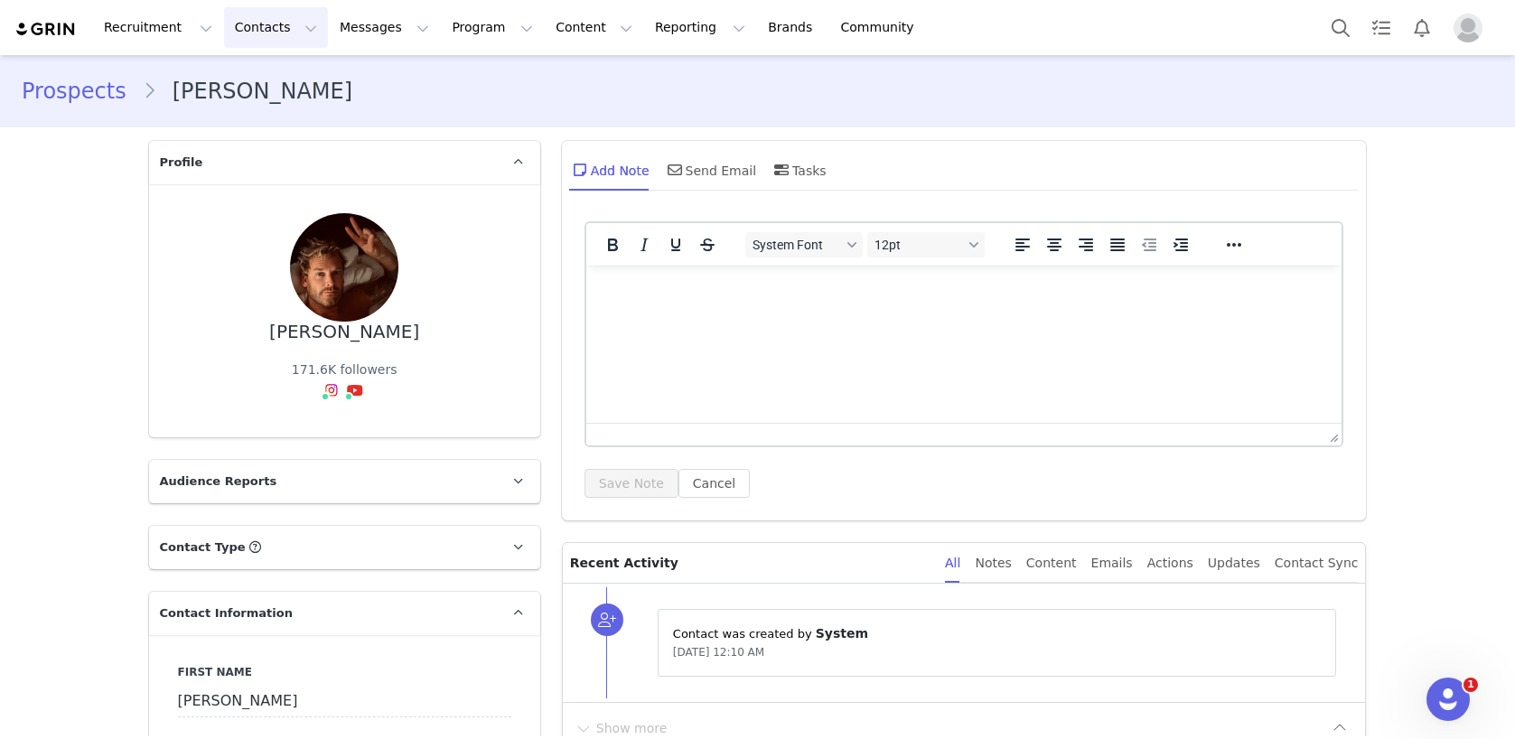
click at [274, 23] on button "Contacts Contacts" at bounding box center [276, 27] width 104 height 41
click at [268, 137] on p "Applicants" at bounding box center [259, 146] width 66 height 19
